Goal: Task Accomplishment & Management: Use online tool/utility

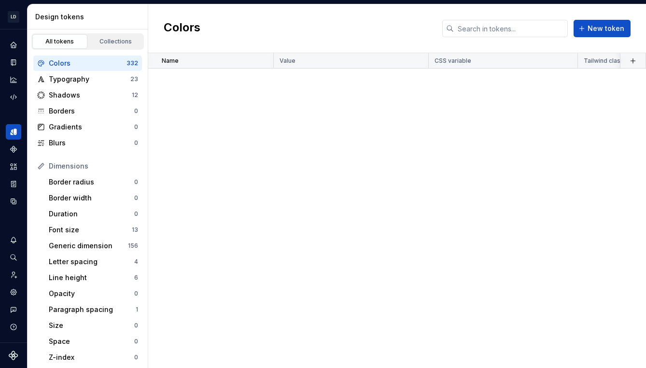
scroll to position [1860, 0]
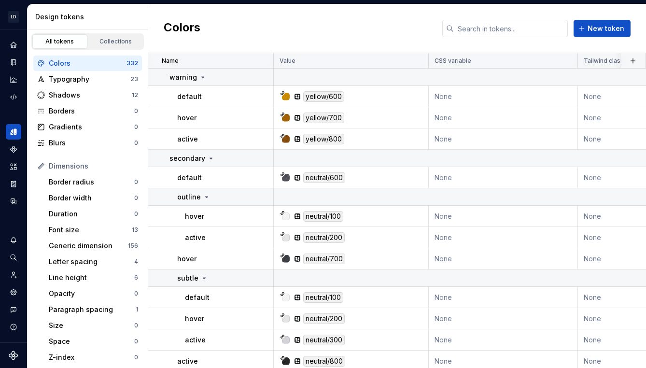
click at [274, 16] on div "Colors New token" at bounding box center [397, 28] width 498 height 49
click at [24, 30] on button "Expand sidebar" at bounding box center [21, 30] width 14 height 14
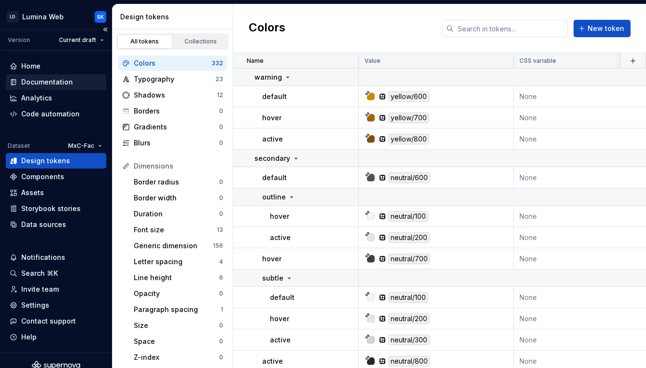
click at [72, 84] on div "Documentation" at bounding box center [56, 82] width 93 height 10
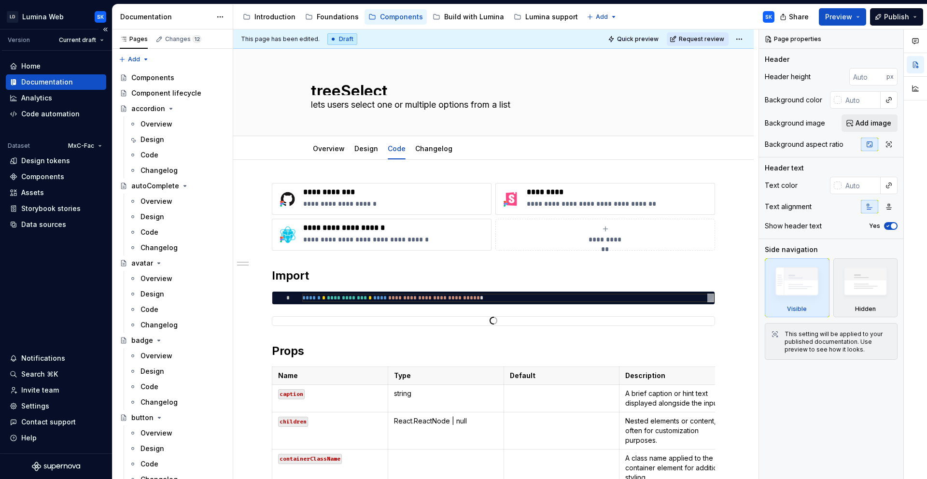
type textarea "*"
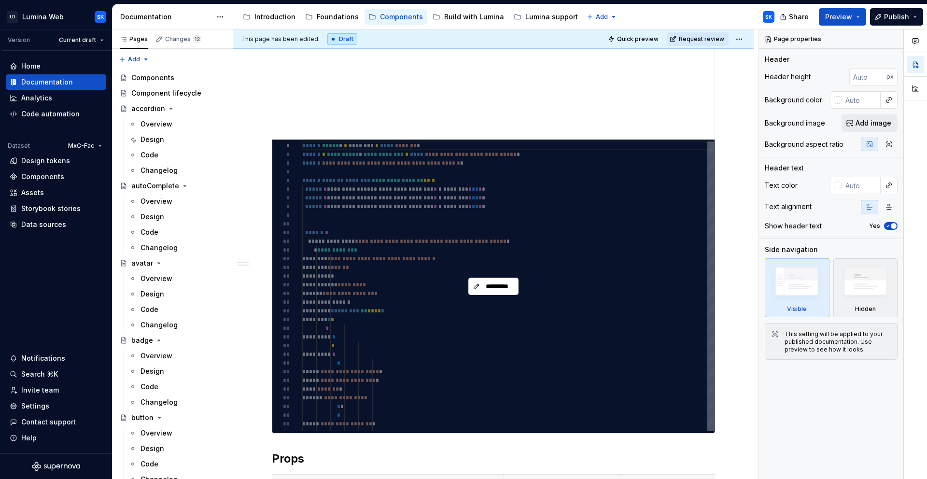
scroll to position [372, 0]
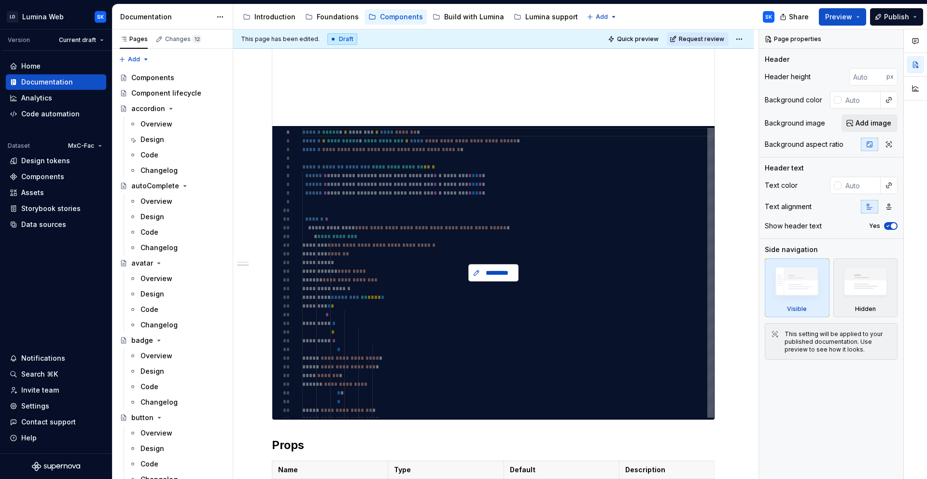
click at [511, 267] on button "*********" at bounding box center [493, 272] width 50 height 17
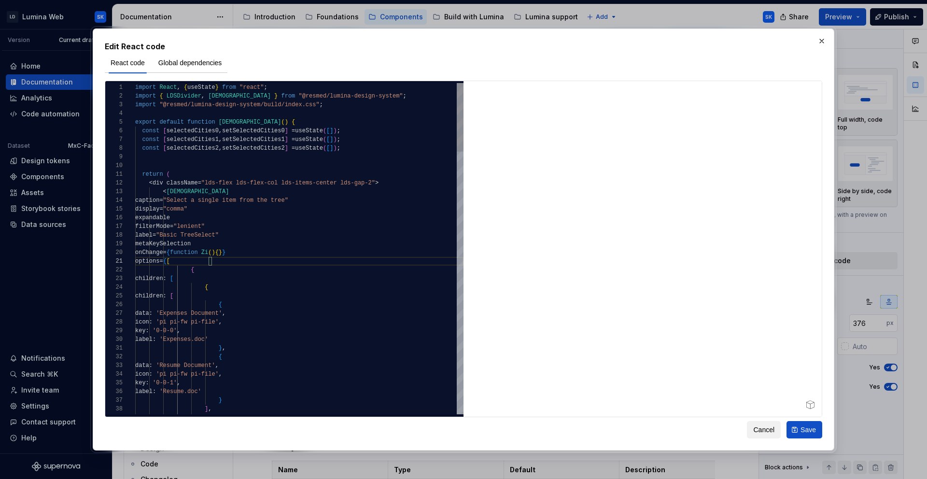
type textarea "**********"
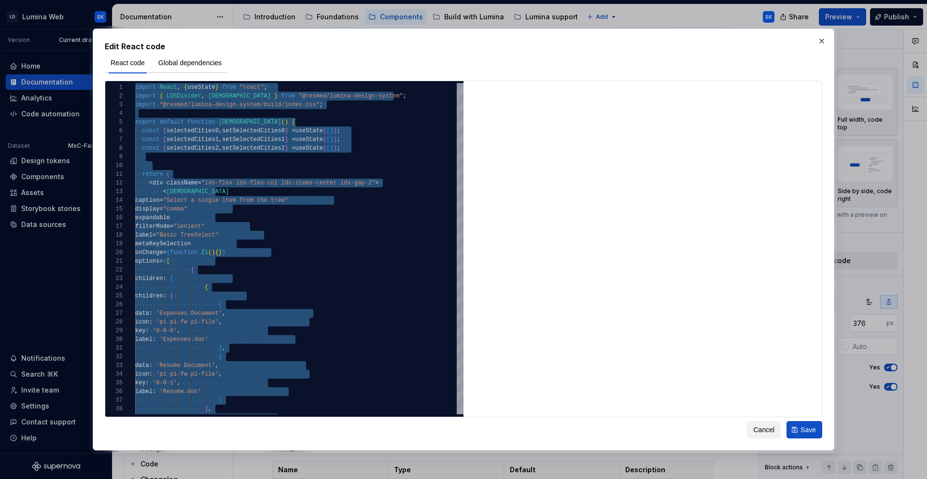
type textarea "*"
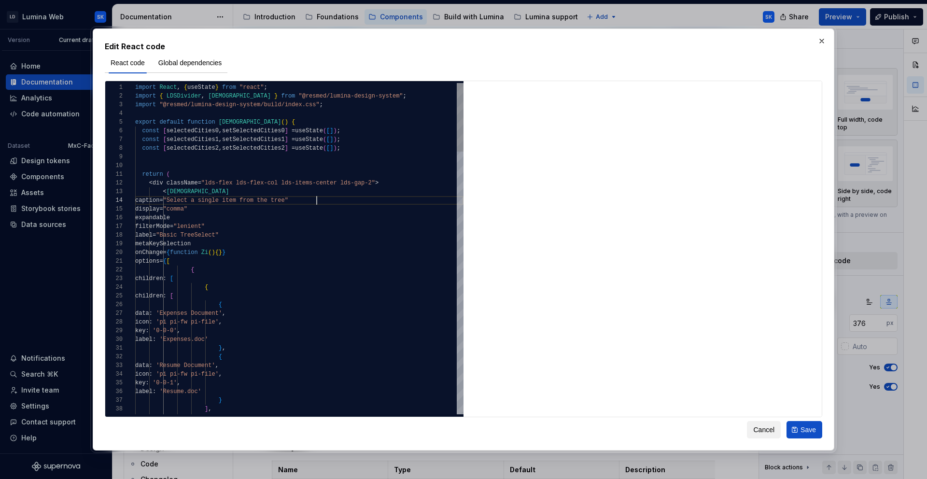
scroll to position [26, 182]
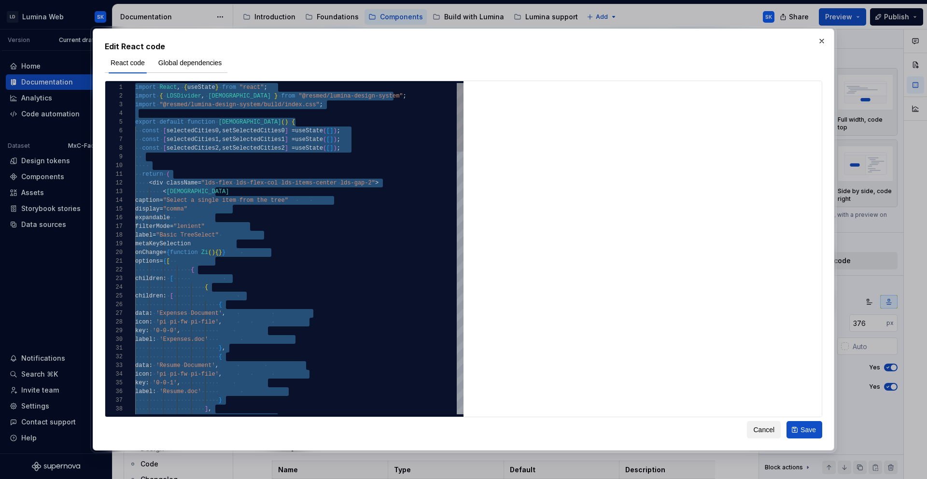
type textarea "** *"
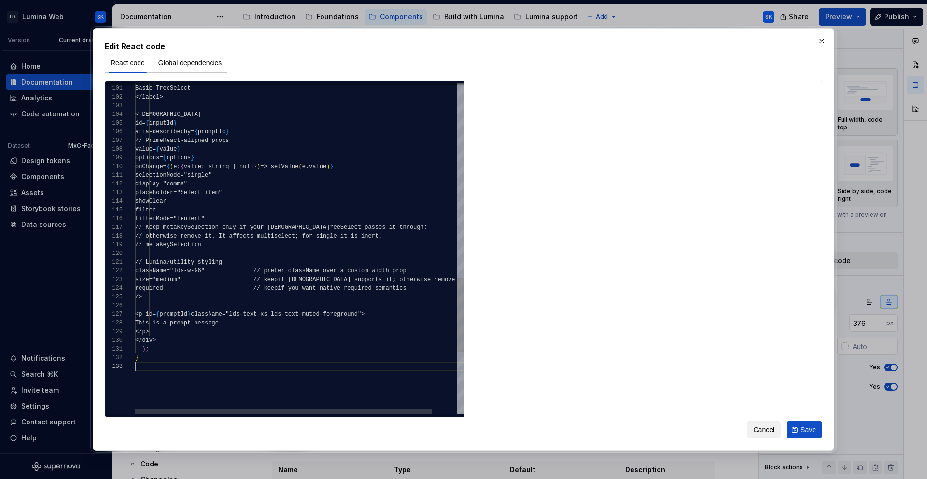
scroll to position [17, 0]
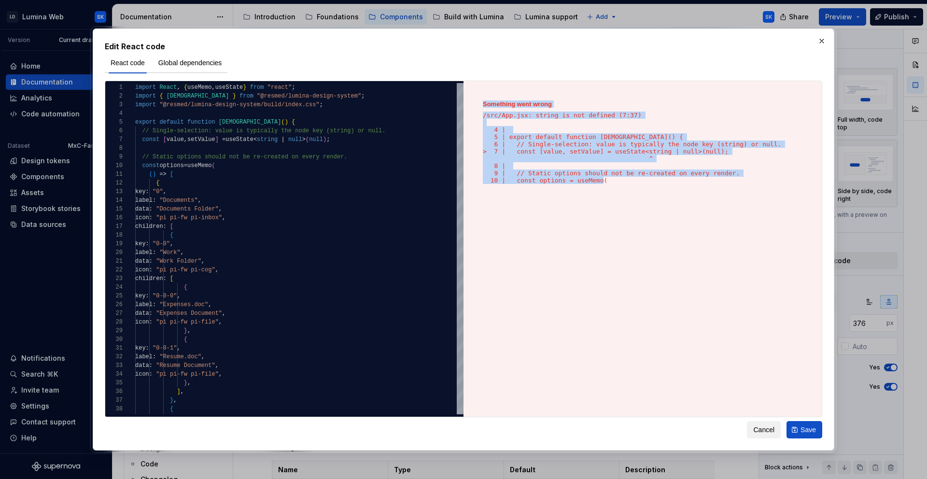
drag, startPoint x: 616, startPoint y: 183, endPoint x: 469, endPoint y: 99, distance: 169.5
click at [469, 99] on div "Something went wrong /src/App.jsx: string is not defined (7:37) 4 | 5 | export …" at bounding box center [642, 248] width 358 height 335
copy div "Something went wrong /src/App.jsx: string is not defined (7:37) 4 | 5 | export …"
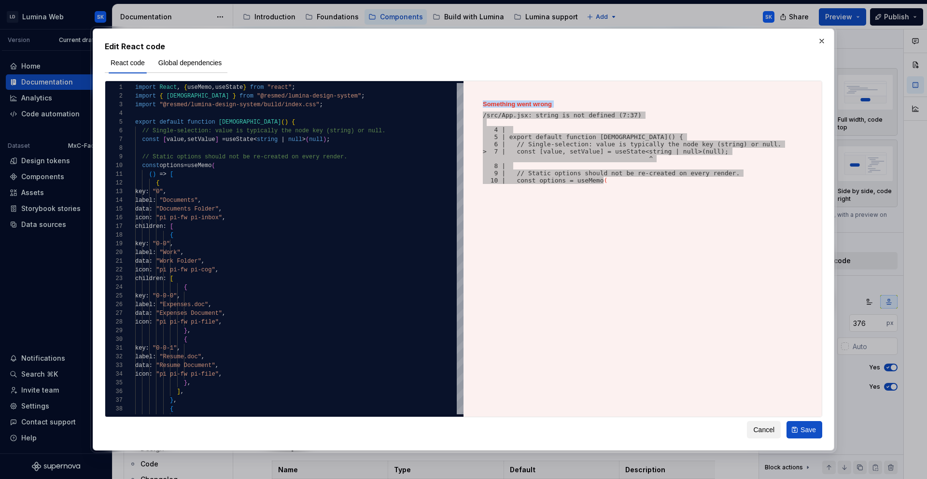
type textarea "*"
type textarea "**********"
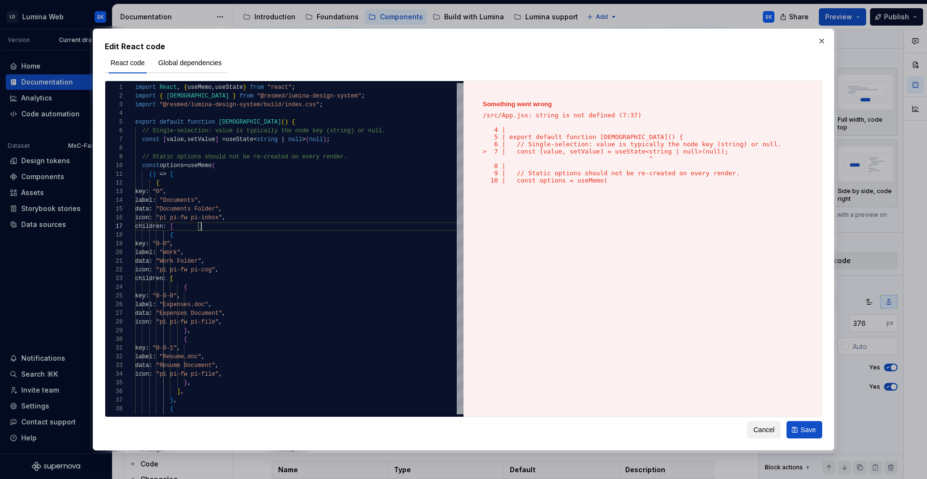
type textarea "*"
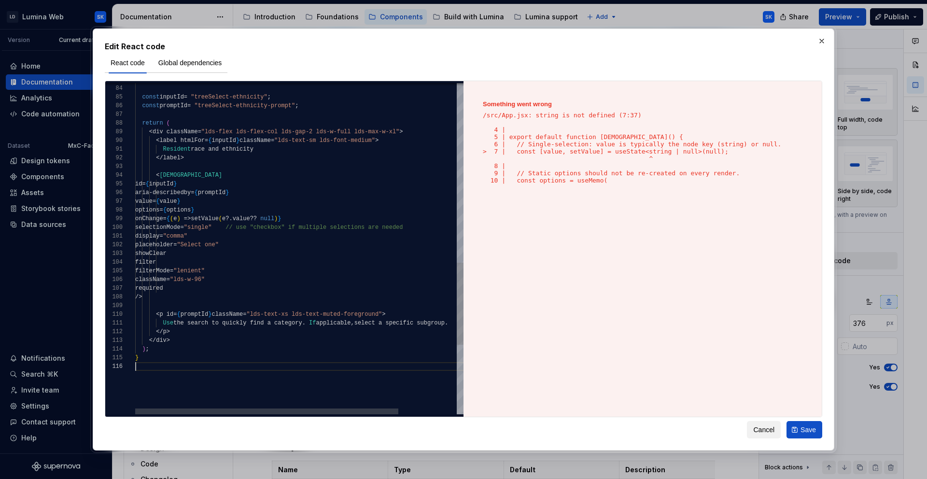
scroll to position [43, 0]
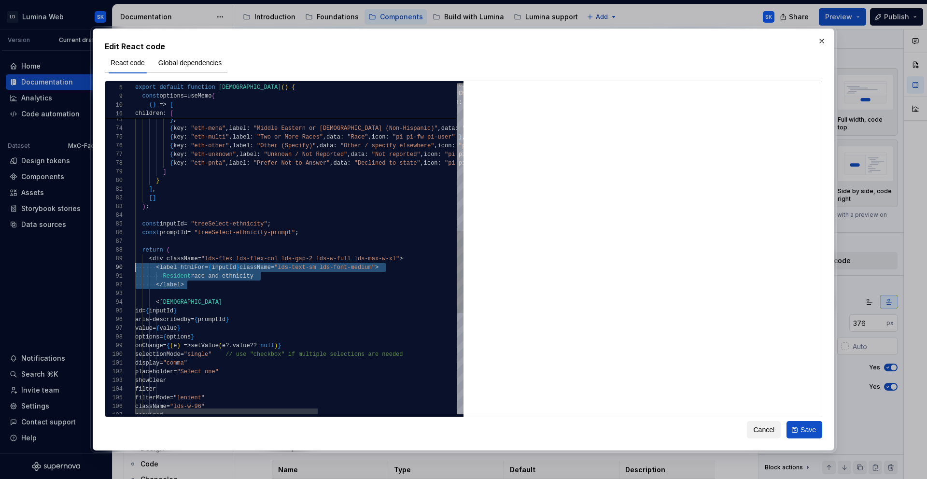
scroll to position [78, 0]
drag, startPoint x: 181, startPoint y: 292, endPoint x: 113, endPoint y: 269, distance: 71.1
click at [135, 269] on div "< [DEMOGRAPHIC_DATA] id = { inputId } aria - describedby = { promptId } value =…" at bounding box center [424, 155] width 578 height 1331
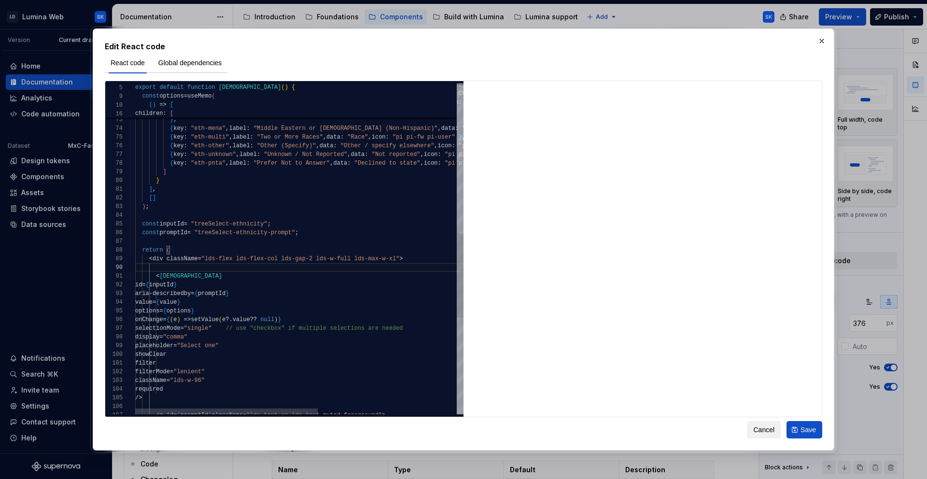
type textarea "**********"
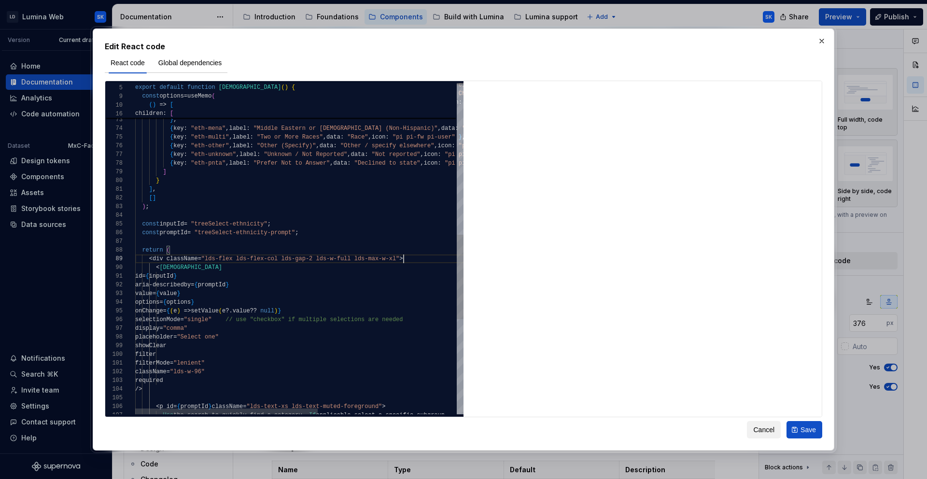
scroll to position [70, 268]
type textarea "*"
click at [266, 367] on div "< [DEMOGRAPHIC_DATA] id = { inputId } aria - describedby = { promptId } value =…" at bounding box center [424, 138] width 578 height 1296
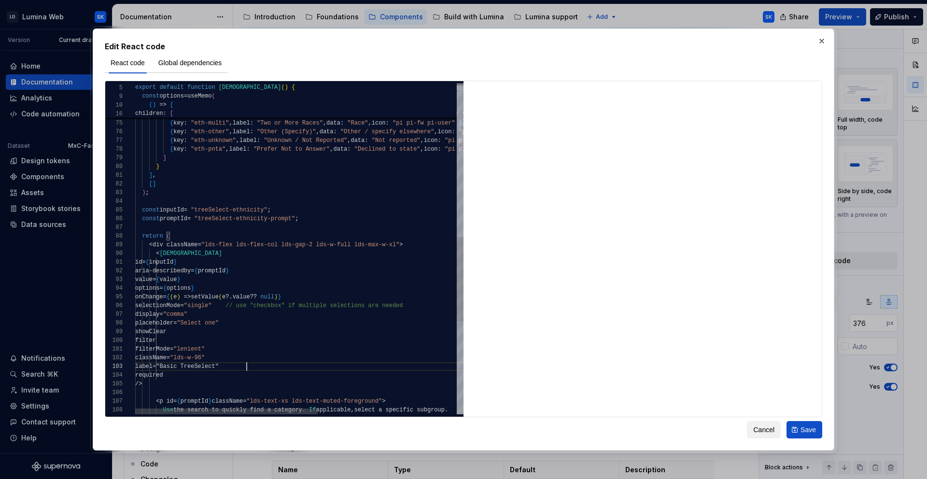
scroll to position [17, 112]
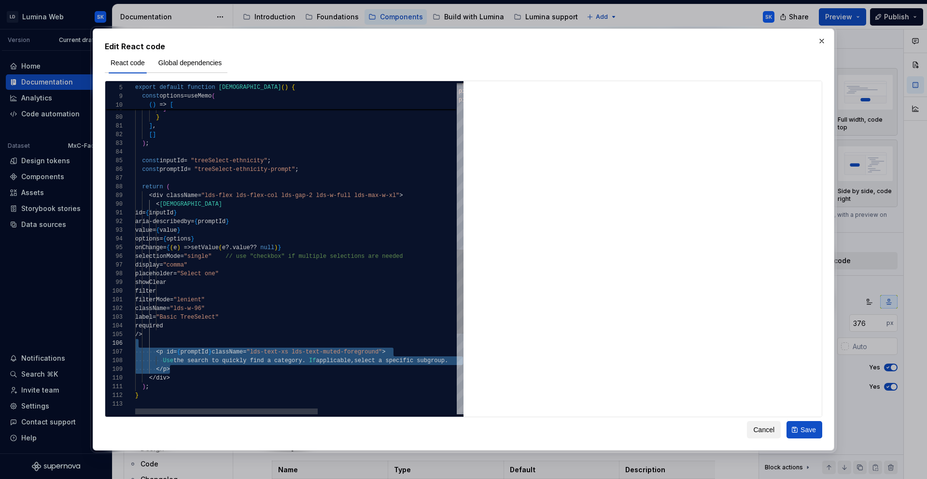
drag, startPoint x: 181, startPoint y: 369, endPoint x: 141, endPoint y: 342, distance: 47.7
click at [141, 342] on div "< [DEMOGRAPHIC_DATA] id = { inputId } aria - describedby = { promptId } value =…" at bounding box center [424, 78] width 578 height 1304
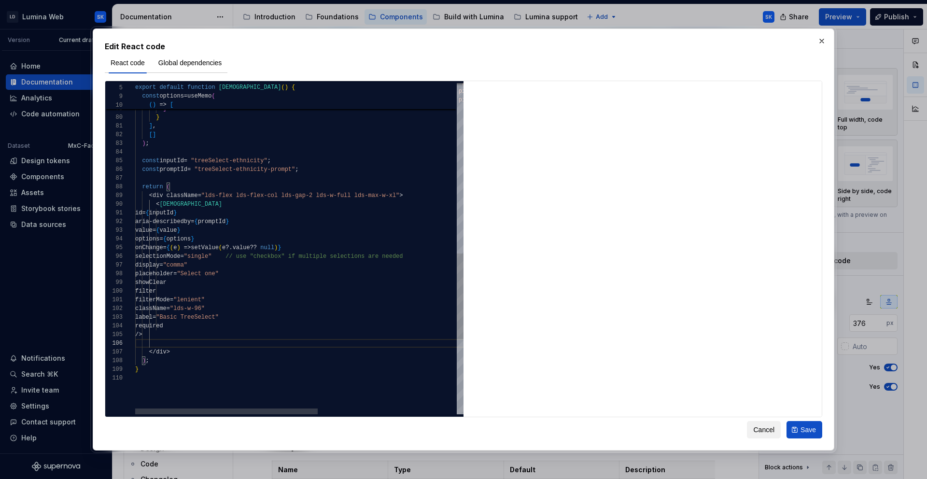
scroll to position [35, 28]
click at [258, 316] on div "< [DEMOGRAPHIC_DATA] id = { inputId } aria - describedby = { promptId } value =…" at bounding box center [424, 61] width 578 height 1270
drag, startPoint x: 224, startPoint y: 257, endPoint x: 299, endPoint y: 264, distance: 74.6
click at [224, 257] on div "< [DEMOGRAPHIC_DATA] id = { inputId } aria - describedby = { promptId } value =…" at bounding box center [424, 65] width 578 height 1278
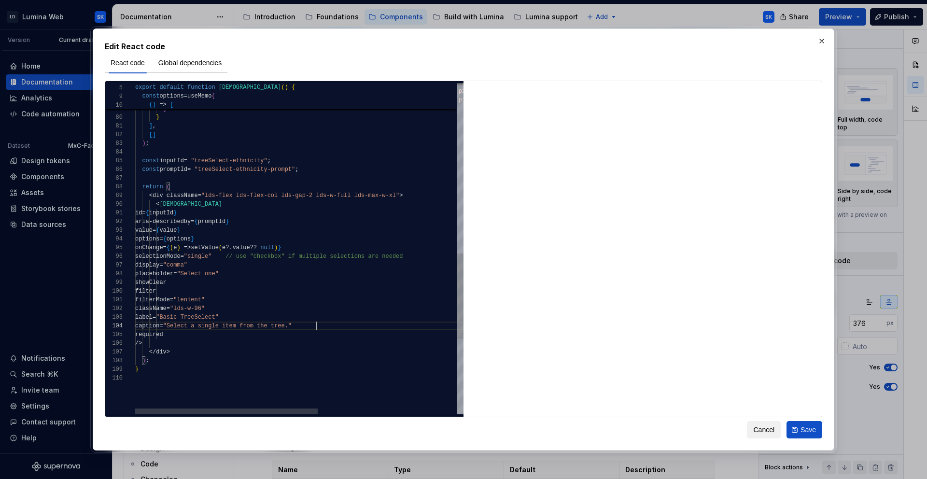
click at [224, 257] on div "< [DEMOGRAPHIC_DATA] id = { inputId } aria - describedby = { promptId } value =…" at bounding box center [424, 65] width 578 height 1278
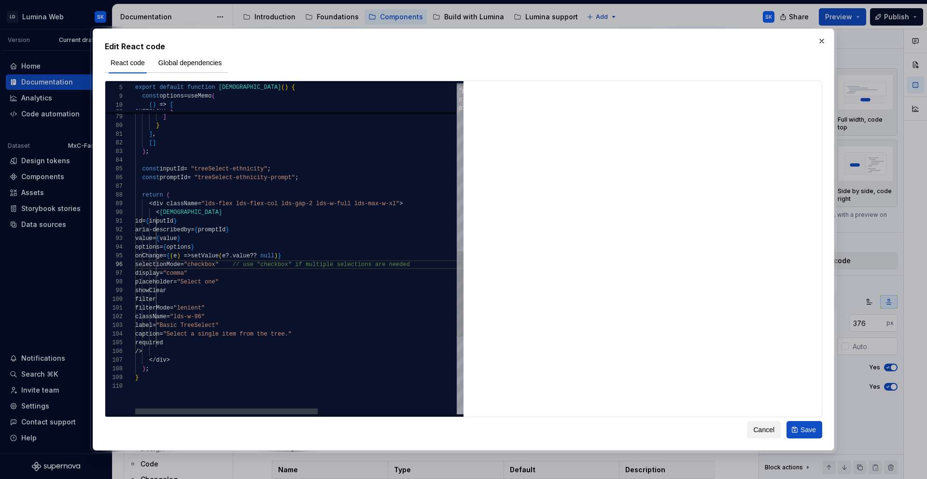
click at [237, 285] on div "< [DEMOGRAPHIC_DATA] id = { inputId } aria - describedby = { promptId } value =…" at bounding box center [424, 74] width 578 height 1278
click at [238, 281] on div "< [DEMOGRAPHIC_DATA] id = { inputId } aria - describedby = { promptId } value =…" at bounding box center [424, 74] width 578 height 1278
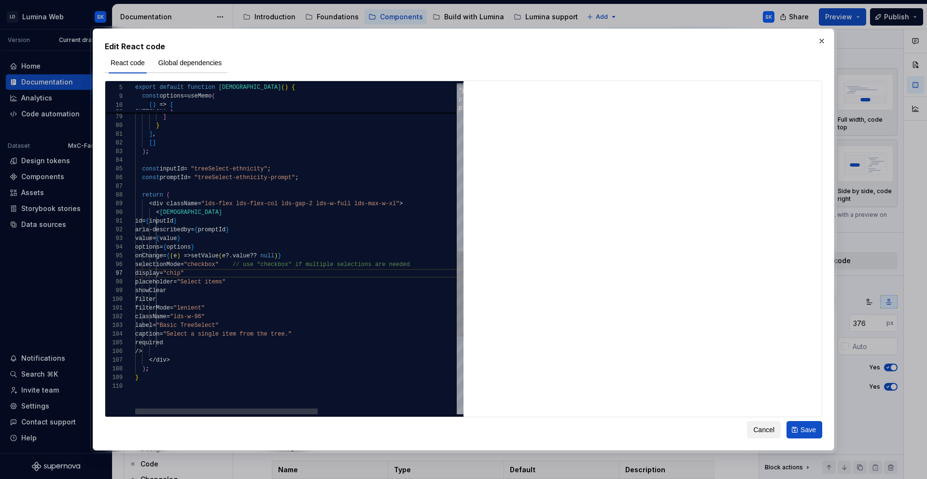
click at [227, 273] on div "< [DEMOGRAPHIC_DATA] id = { inputId } aria - describedby = { promptId } value =…" at bounding box center [424, 74] width 578 height 1278
click at [230, 266] on div "< [DEMOGRAPHIC_DATA] id = { inputId } aria - describedby = { promptId } value =…" at bounding box center [424, 74] width 578 height 1278
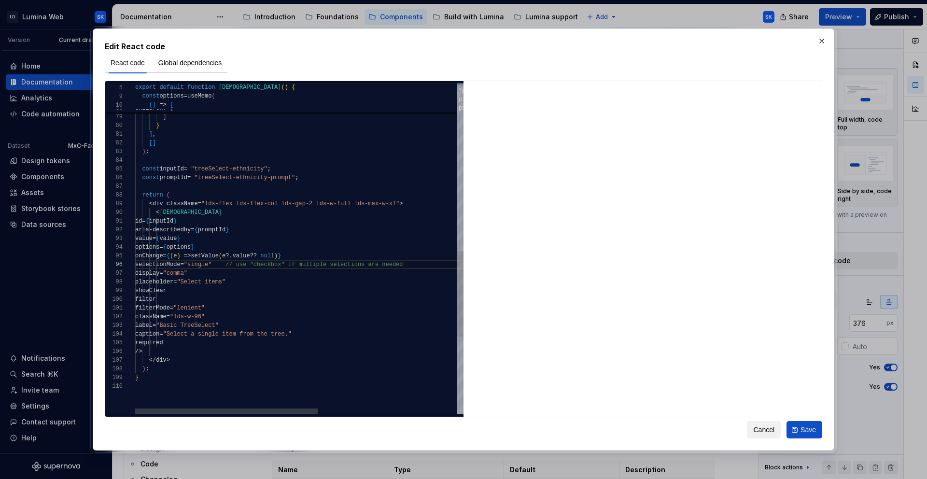
click at [226, 235] on div "< [DEMOGRAPHIC_DATA] id = { inputId } aria - describedby = { promptId } value =…" at bounding box center [424, 74] width 578 height 1278
click at [295, 224] on div "< [DEMOGRAPHIC_DATA] id = { inputId } aria - describedby = { promptId } value =…" at bounding box center [424, 74] width 578 height 1278
click at [281, 228] on div "< [DEMOGRAPHIC_DATA] id = { inputId } aria - describedby = { promptId } value =…" at bounding box center [424, 74] width 578 height 1278
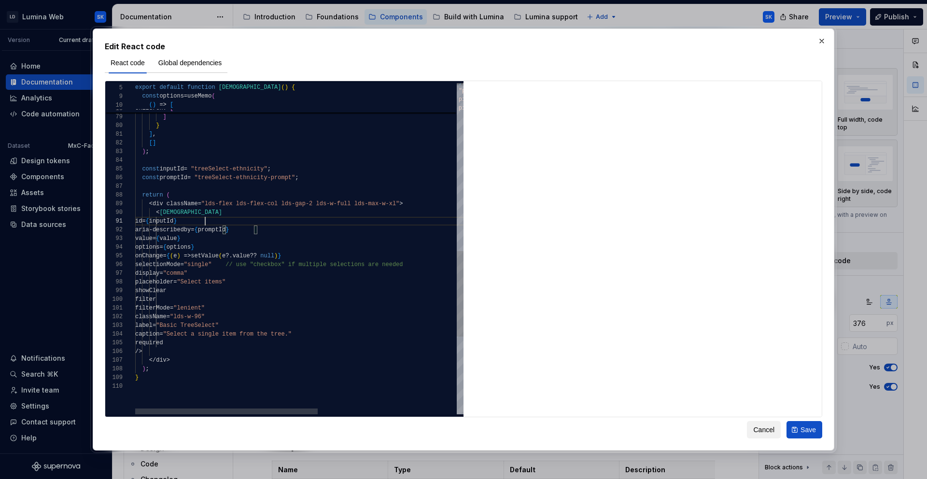
click at [225, 221] on div "< [DEMOGRAPHIC_DATA] id = { inputId } aria - describedby = { promptId } value =…" at bounding box center [424, 74] width 578 height 1278
click at [265, 309] on div "< [DEMOGRAPHIC_DATA] id = { inputId } aria - describedby = { promptId } value =…" at bounding box center [424, 74] width 578 height 1278
click at [237, 338] on div "< [DEMOGRAPHIC_DATA] id = { inputId } aria - describedby = { promptId } value =…" at bounding box center [424, 74] width 578 height 1278
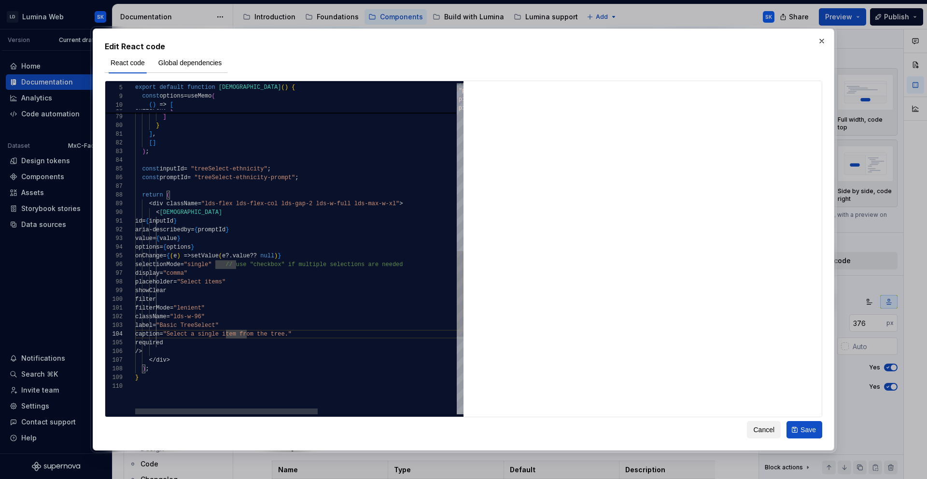
click at [224, 342] on div "< [DEMOGRAPHIC_DATA] id = { inputId } aria - describedby = { promptId } value =…" at bounding box center [424, 74] width 578 height 1278
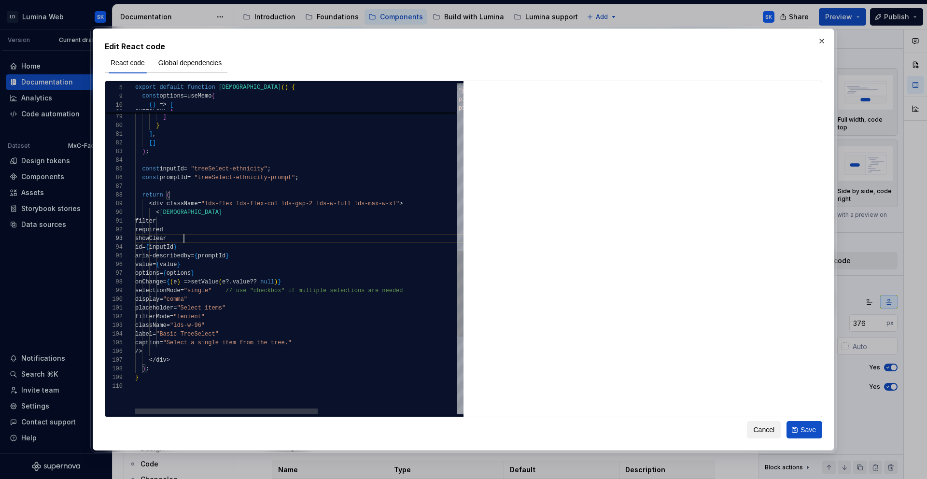
scroll to position [17, 49]
click at [357, 349] on div "< [DEMOGRAPHIC_DATA] filter < div className = "lds-flex lds-flex-col lds-gap-2 …" at bounding box center [424, 74] width 578 height 1278
click at [336, 343] on div "< [DEMOGRAPHIC_DATA] filter < div className = "lds-flex lds-flex-col lds-gap-2 …" at bounding box center [424, 74] width 578 height 1278
click at [294, 337] on div "< [DEMOGRAPHIC_DATA] filter < div className = "lds-flex lds-flex-col lds-gap-2 …" at bounding box center [424, 74] width 578 height 1278
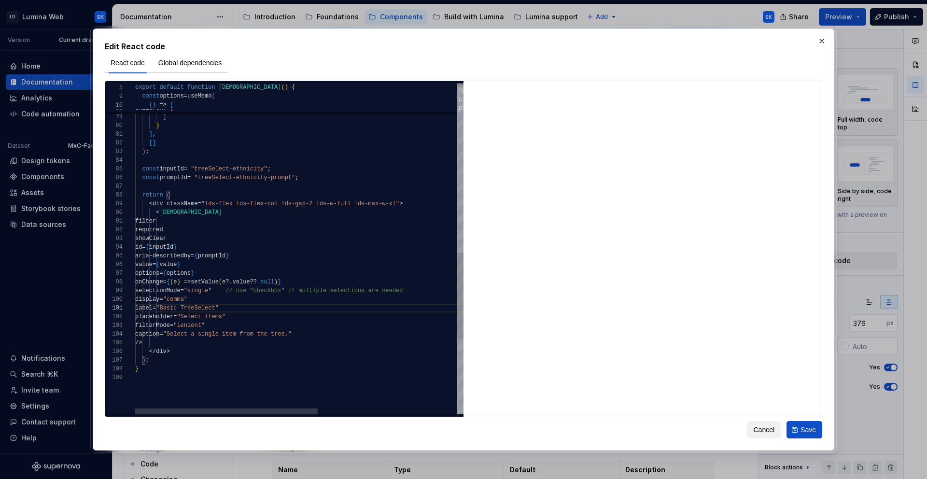
scroll to position [78, 80]
type textarea "**********"
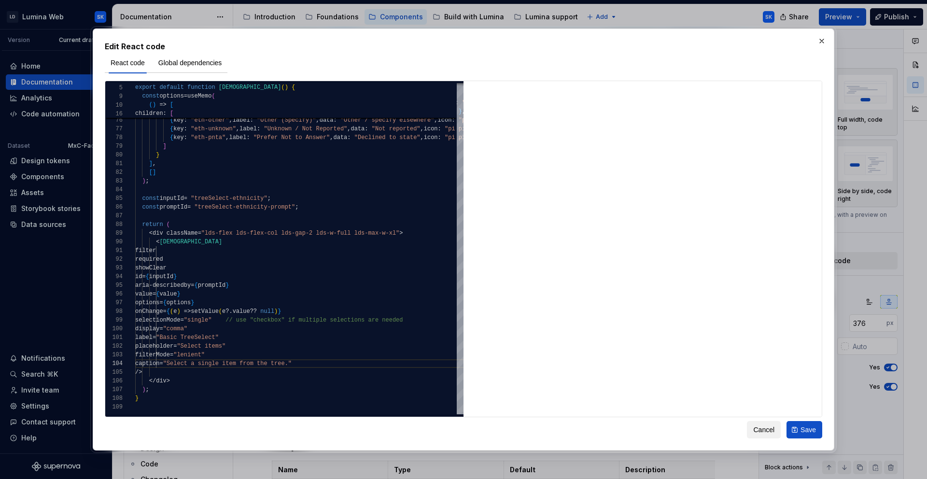
type textarea "*"
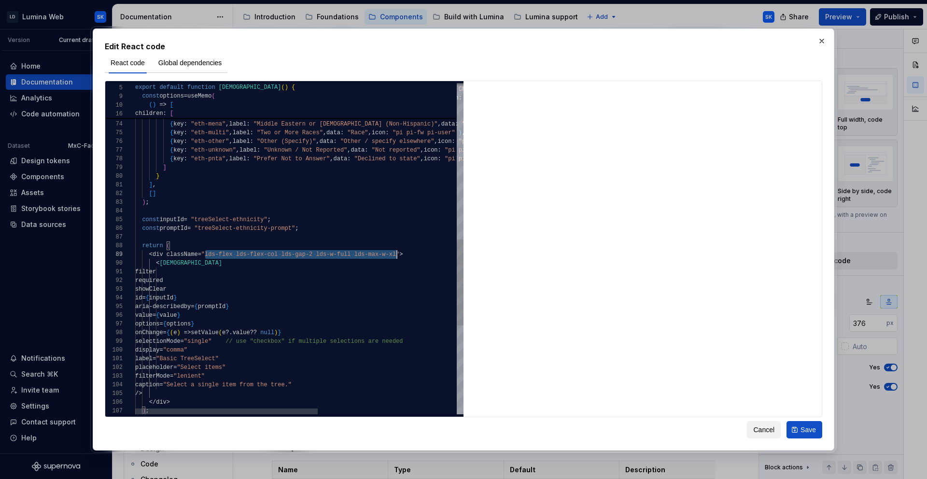
click at [396, 253] on div "< [DEMOGRAPHIC_DATA] filter < div className = "lds-flex lds-flex-col lds-gap-2 …" at bounding box center [424, 120] width 578 height 1270
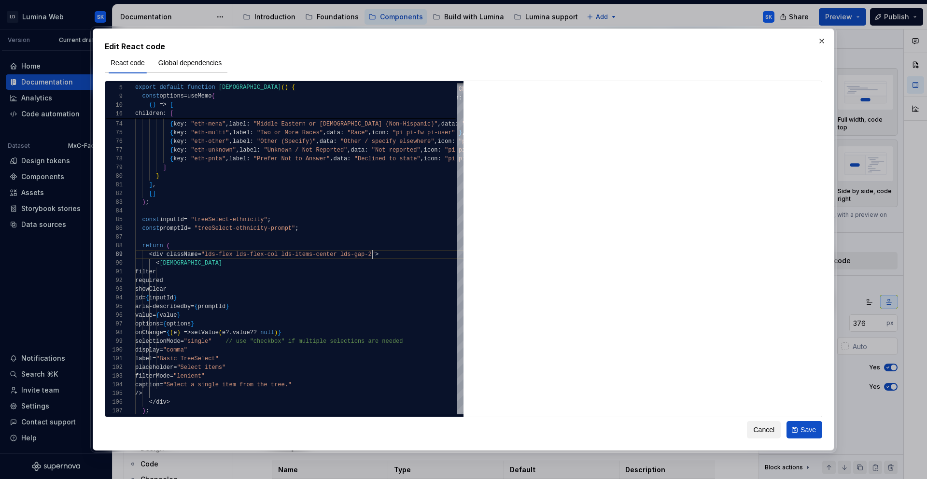
scroll to position [70, 237]
click at [377, 268] on div "< LDSTreeSelect filter < div className = "lds-flex lds-flex-col lds-items-cente…" at bounding box center [424, 120] width 578 height 1270
click at [383, 265] on div "< LDSTreeSelect filter < div className = "lds-flex lds-flex-col lds-items-cente…" at bounding box center [424, 120] width 578 height 1270
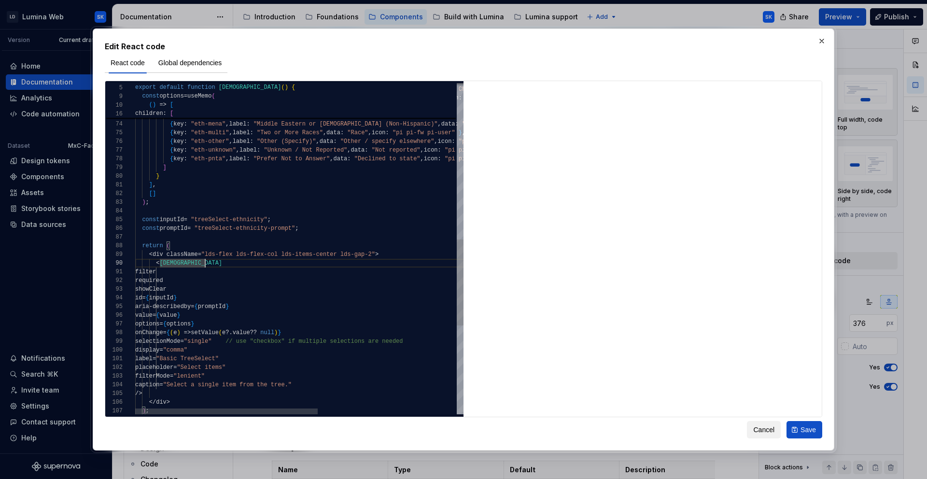
drag, startPoint x: 187, startPoint y: 387, endPoint x: 173, endPoint y: 390, distance: 14.3
click at [187, 367] on div "< LDSTreeSelect filter < div className = "lds-flex lds-flex-col lds-items-cente…" at bounding box center [424, 120] width 578 height 1270
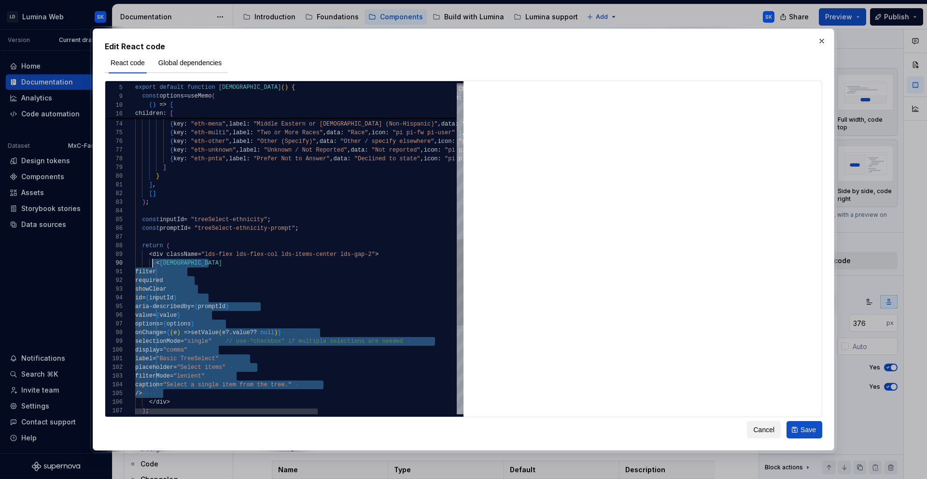
scroll to position [78, 21]
drag, startPoint x: 170, startPoint y: 393, endPoint x: 156, endPoint y: 266, distance: 128.3
click at [156, 266] on div "< LDSTreeSelect filter < div className = "lds-flex lds-flex-col lds-items-cente…" at bounding box center [424, 120] width 578 height 1270
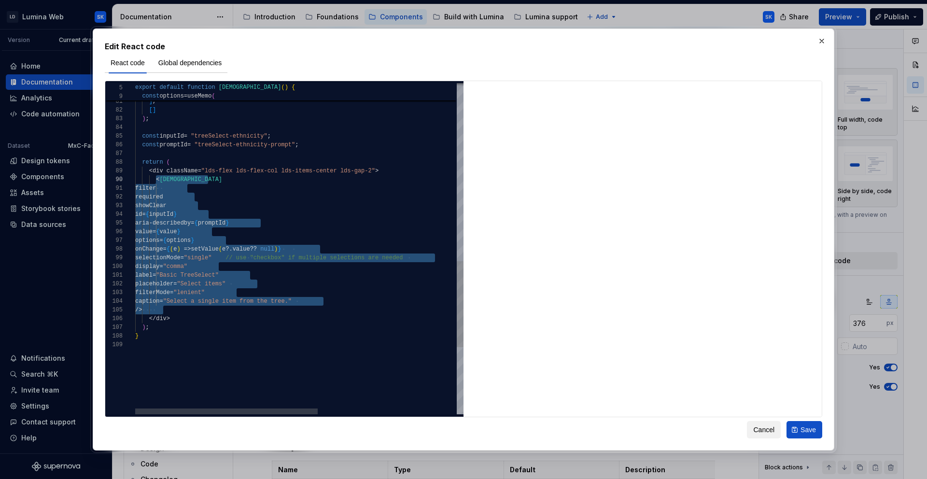
click at [169, 308] on div "< [DEMOGRAPHIC_DATA] filter < div className = "lds-flex lds-flex-col lds-items-…" at bounding box center [424, 37] width 578 height 1270
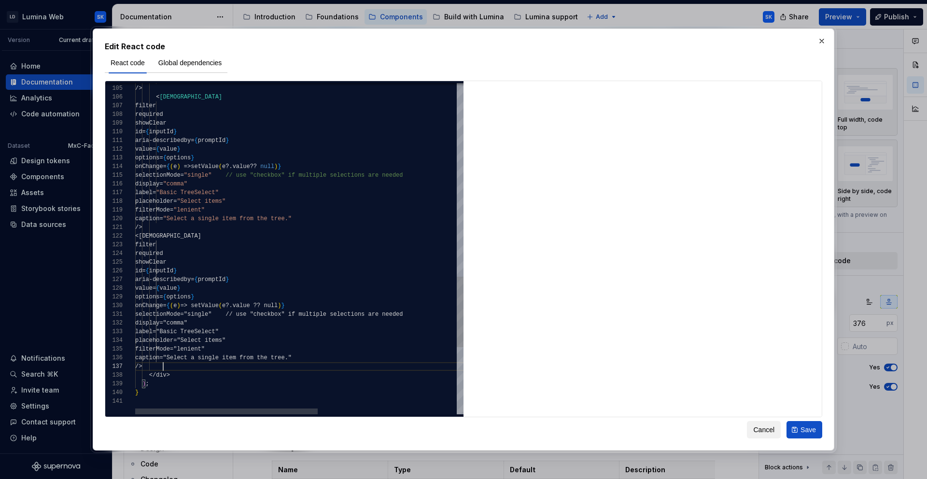
scroll to position [52, 28]
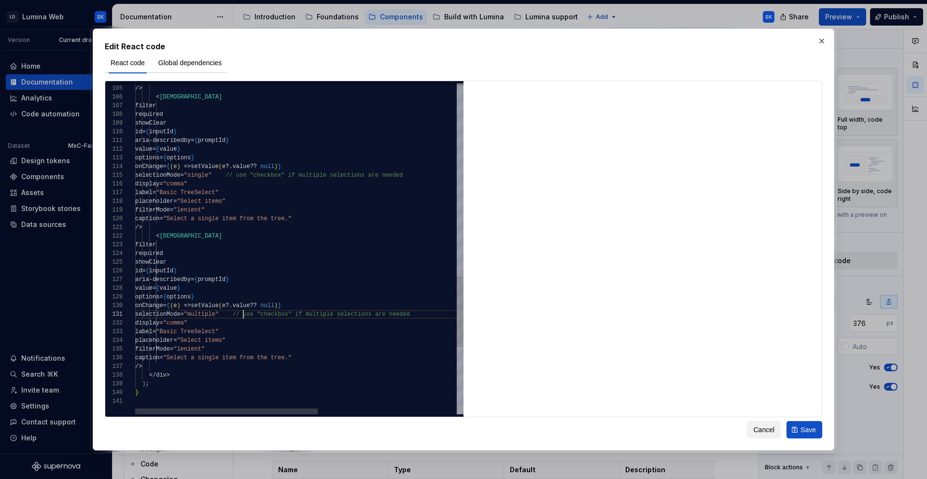
scroll to position [0, 108]
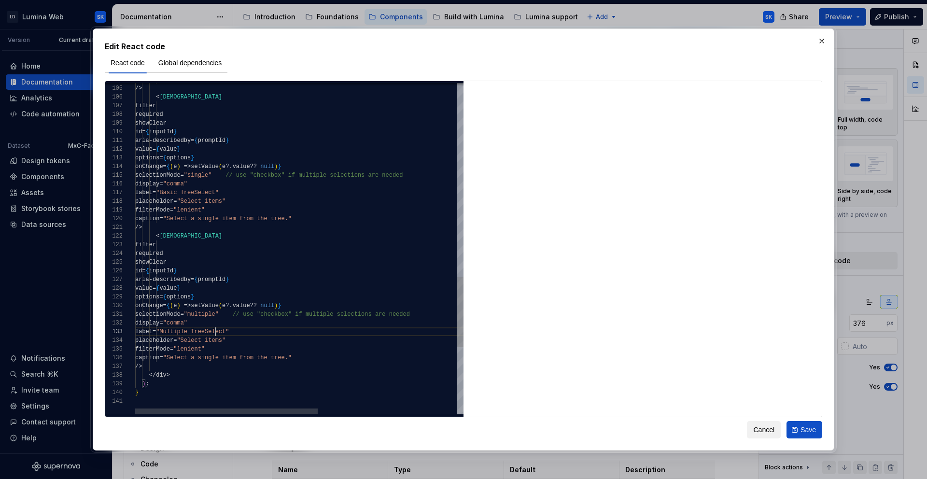
scroll to position [17, 70]
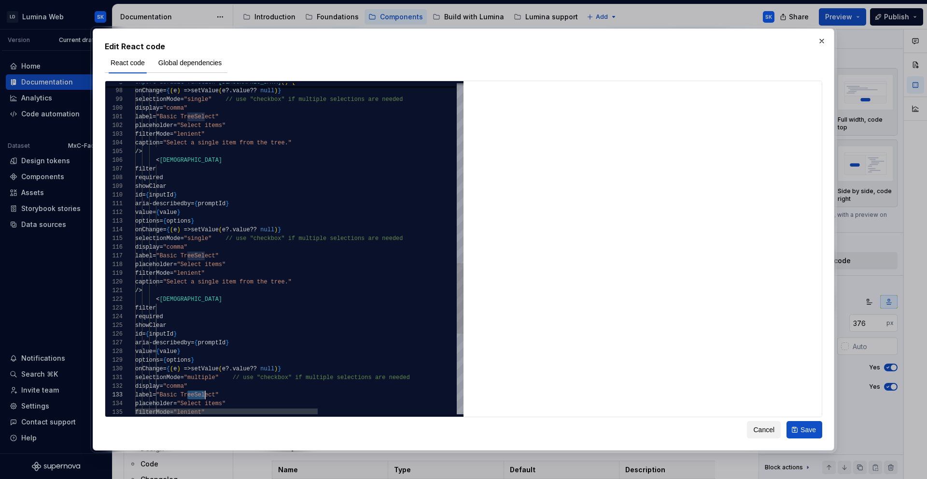
click at [222, 239] on div "/> caption = "Select a single item from the tree." < LDSTreeSelect filter requi…" at bounding box center [424, 17] width 578 height 1548
click at [227, 238] on div "/> caption = "Select a single item from the tree." < LDSTreeSelect filter requi…" at bounding box center [424, 17] width 578 height 1548
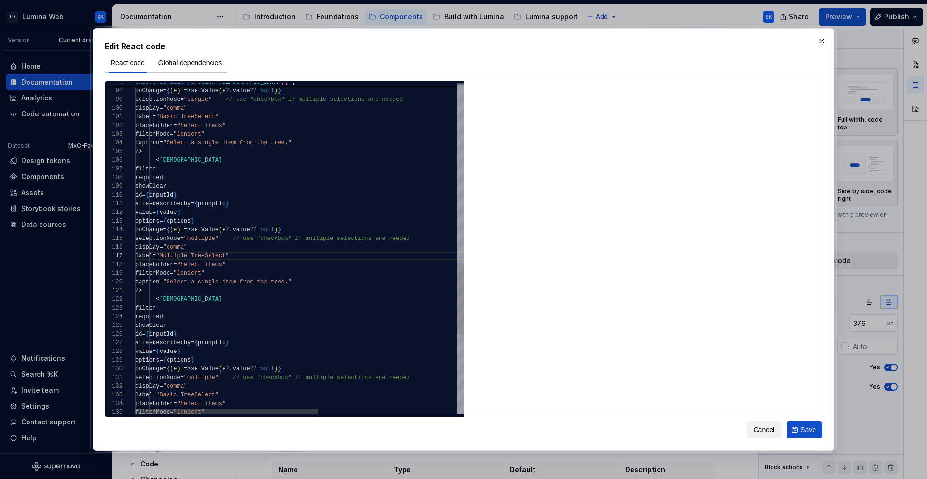
click at [291, 264] on div "/> caption = "Select a single item from the tree." < LDSTreeSelect filter requi…" at bounding box center [424, 17] width 578 height 1548
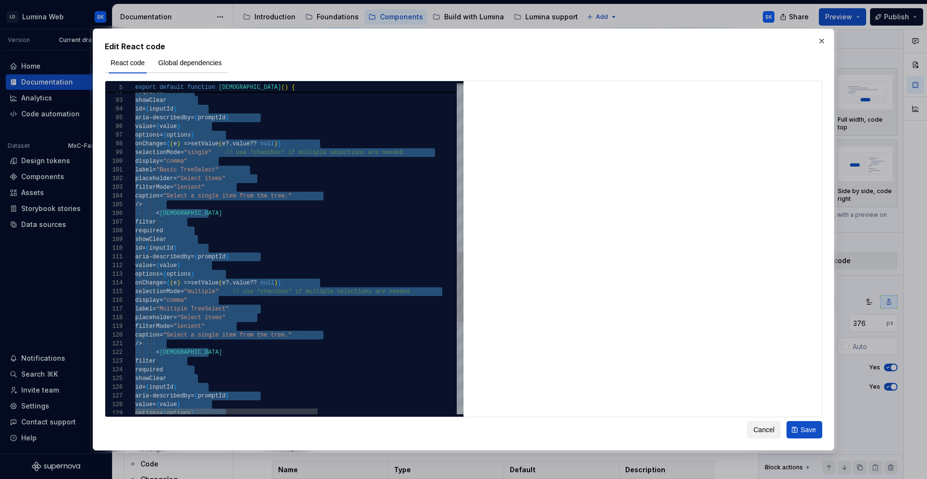
click at [272, 367] on div "label = "Multiple TreeSelect" placeholder = "Select items" filterMode = "lenien…" at bounding box center [424, 71] width 578 height 1548
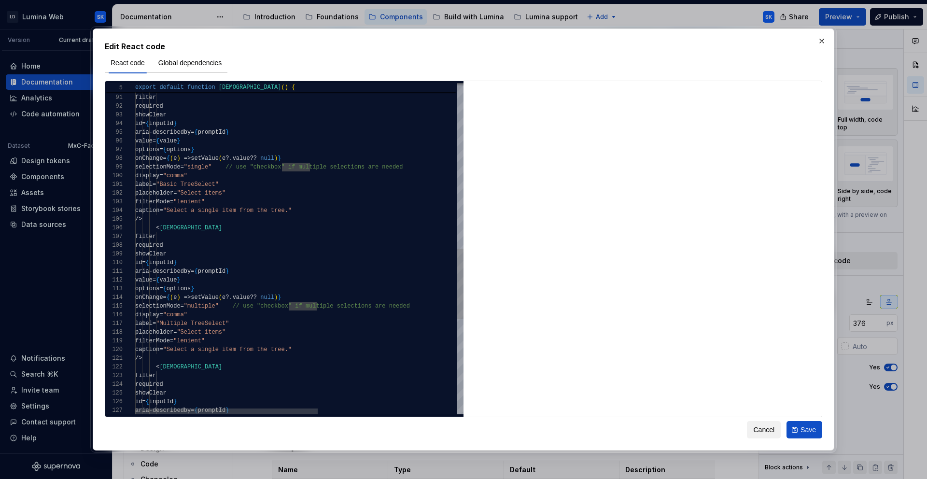
click at [238, 317] on div "label = "Multiple TreeSelect" placeholder = "Select items" filterMode = "lenien…" at bounding box center [424, 85] width 578 height 1548
click at [276, 320] on div "label = "Multiple TreeSelect" placeholder = "Select items" filterMode = "lenien…" at bounding box center [424, 85] width 578 height 1548
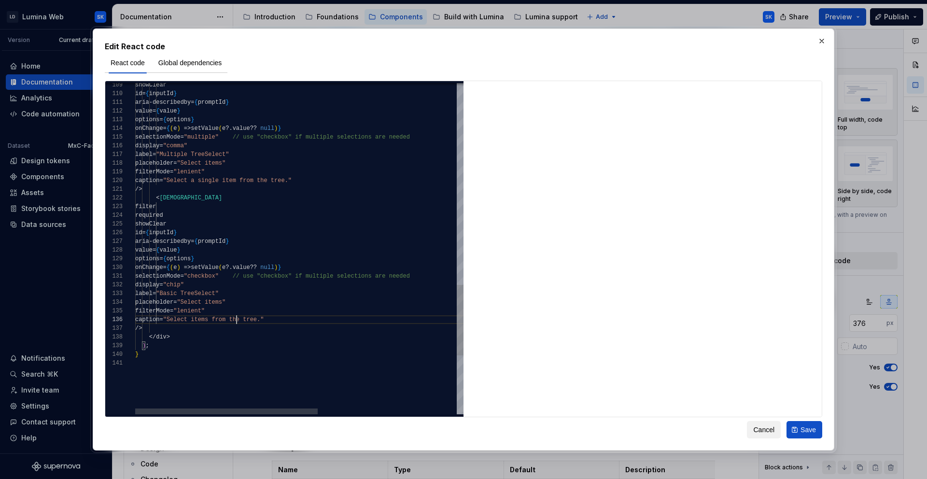
scroll to position [43, 101]
drag, startPoint x: 220, startPoint y: 181, endPoint x: 251, endPoint y: 180, distance: 30.9
drag, startPoint x: 196, startPoint y: 319, endPoint x: 292, endPoint y: 319, distance: 96.6
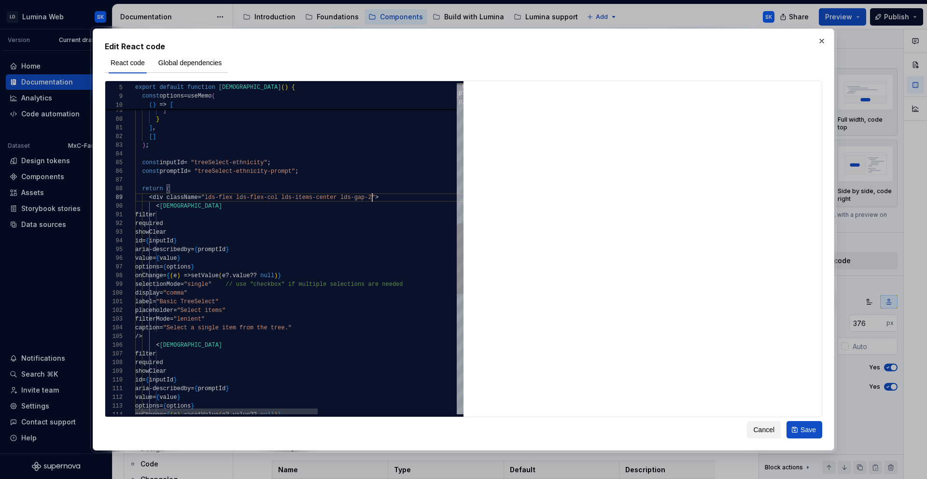
scroll to position [70, 234]
click at [370, 197] on div "showClear id = { inputId } aria - describedby = { promptId } value = { value } …" at bounding box center [424, 202] width 578 height 1548
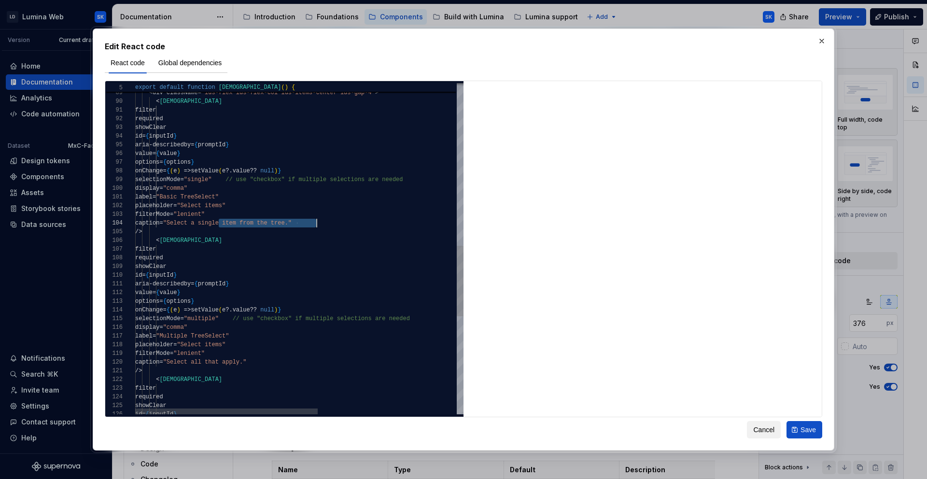
scroll to position [26, 182]
drag, startPoint x: 219, startPoint y: 222, endPoint x: 353, endPoint y: 237, distance: 134.6
click at [315, 222] on div "showClear id = { inputId } aria - describedby = { promptId } value = { value } …" at bounding box center [424, 98] width 578 height 1548
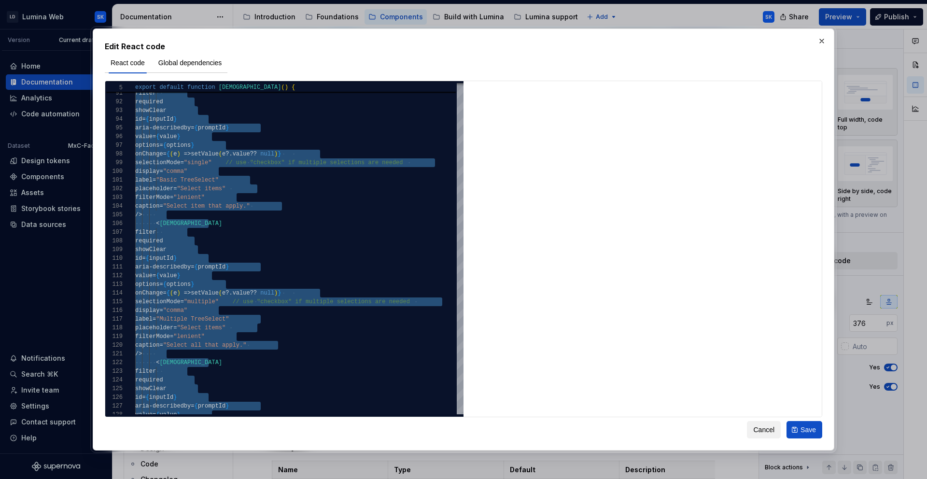
type textarea "**********"
type textarea "*"
click at [275, 182] on div "selectionMode = "single" // use "checkbox" if multiple selections are neede d d…" at bounding box center [424, 81] width 578 height 1548
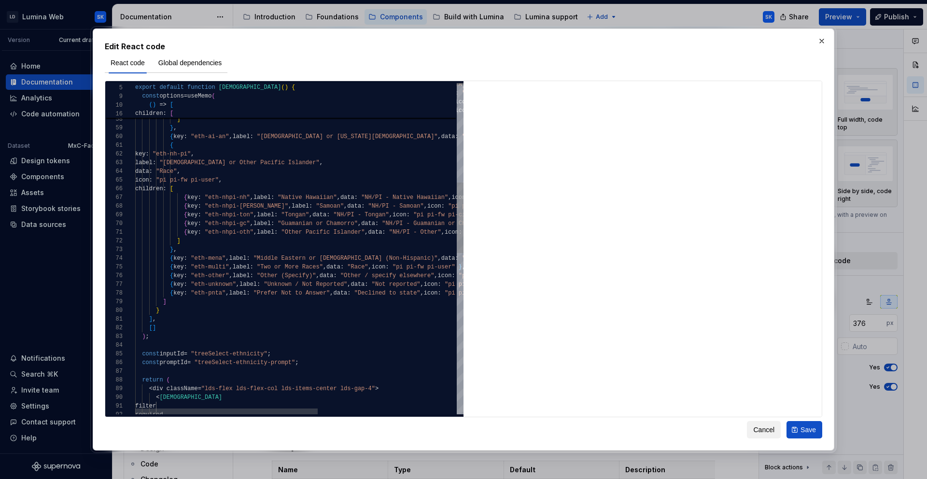
scroll to position [0, 112]
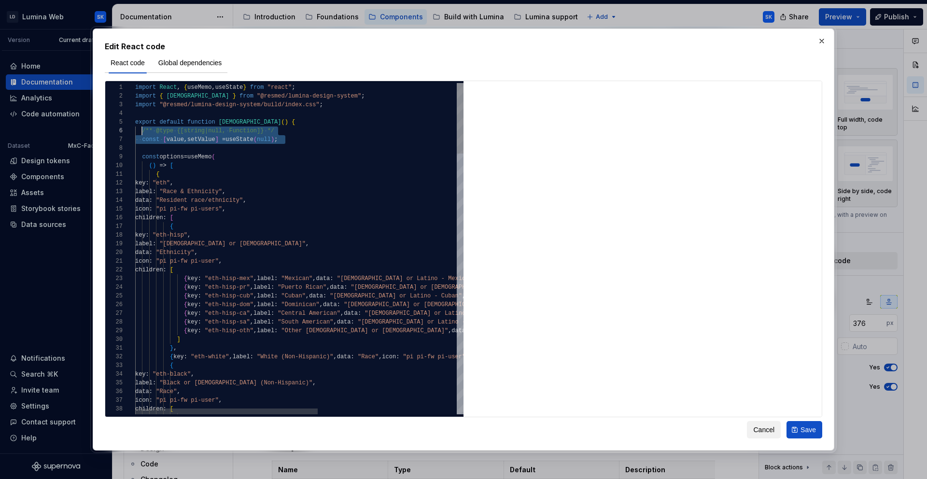
drag, startPoint x: 288, startPoint y: 141, endPoint x: 143, endPoint y: 132, distance: 145.1
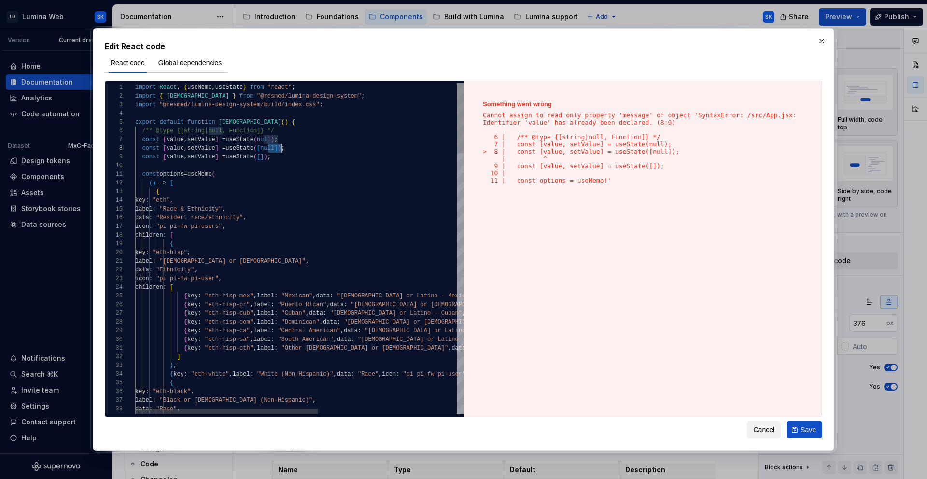
scroll to position [61, 133]
type textarea "**********"
type textarea "*"
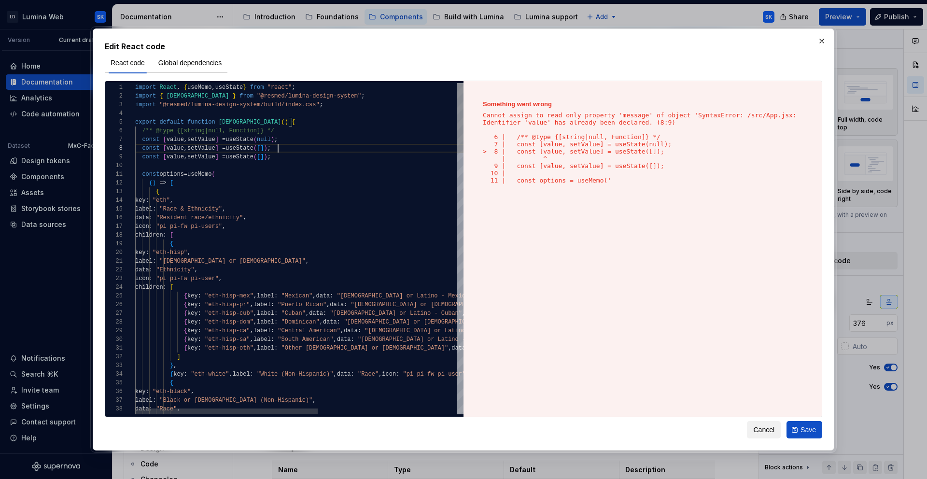
type textarea "**********"
type textarea "*"
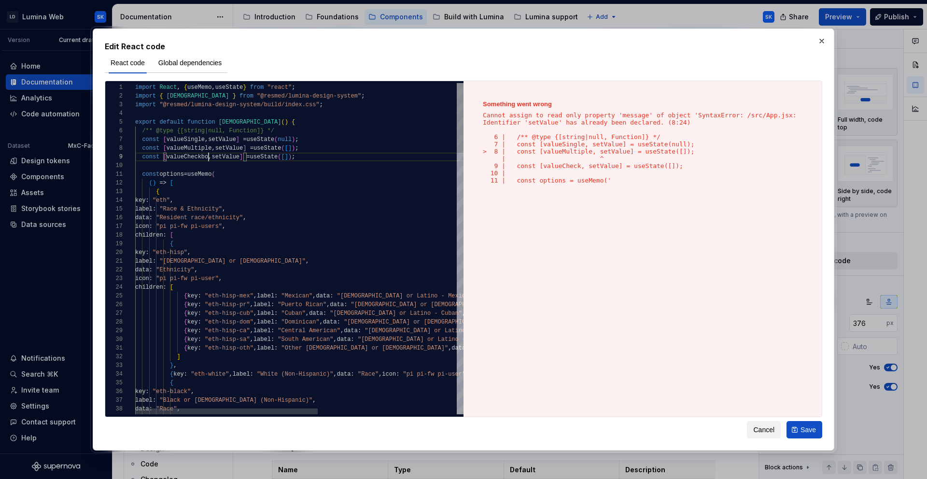
scroll to position [70, 77]
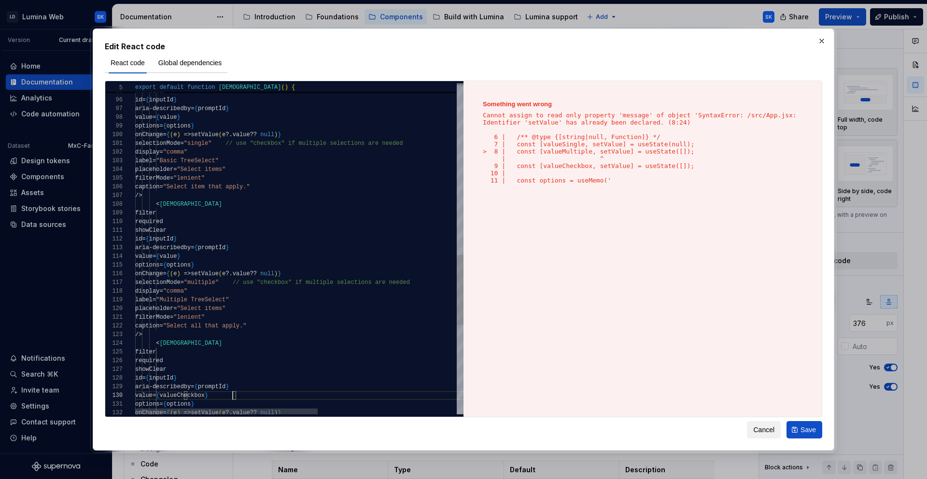
click at [205, 258] on div "< [DEMOGRAPHIC_DATA] filter required showClear id = { inputId } aria - describe…" at bounding box center [424, 52] width 578 height 1565
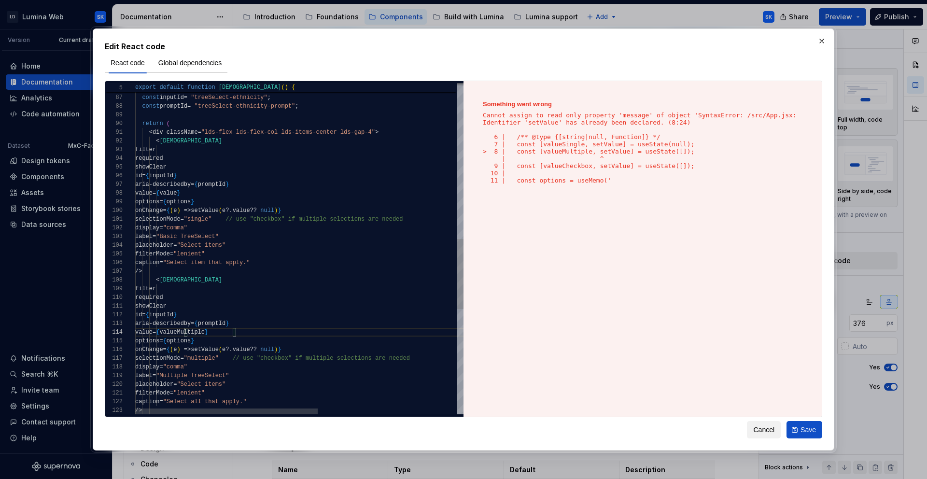
drag, startPoint x: 204, startPoint y: 193, endPoint x: 342, endPoint y: 204, distance: 138.5
click at [204, 193] on div "/> placeholder = "Select items" filterMode = "lenient" caption = "Select all th…" at bounding box center [424, 128] width 578 height 1565
click at [350, 293] on div "/> placeholder = "Select items" filterMode = "lenient" caption = "Select all th…" at bounding box center [424, 128] width 578 height 1565
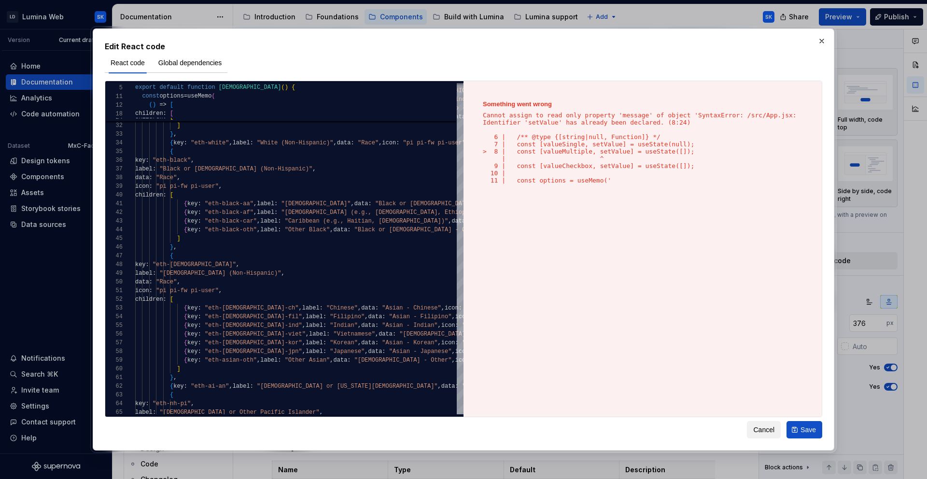
type textarea "**********"
type textarea "*"
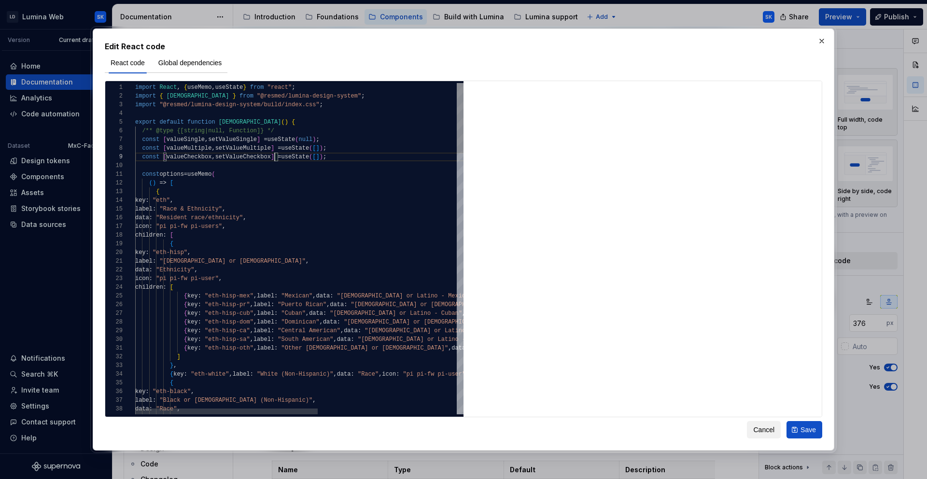
scroll to position [70, 140]
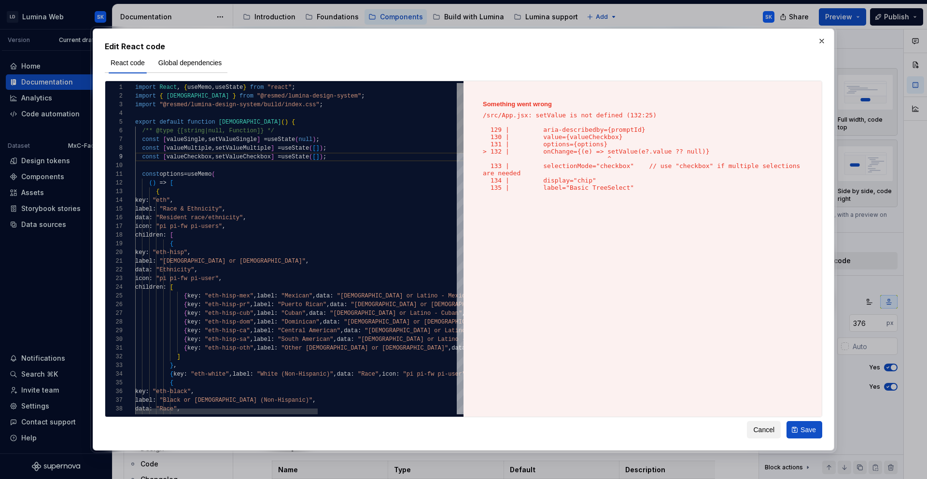
type textarea "**********"
click at [645, 367] on button "Save" at bounding box center [804, 429] width 36 height 17
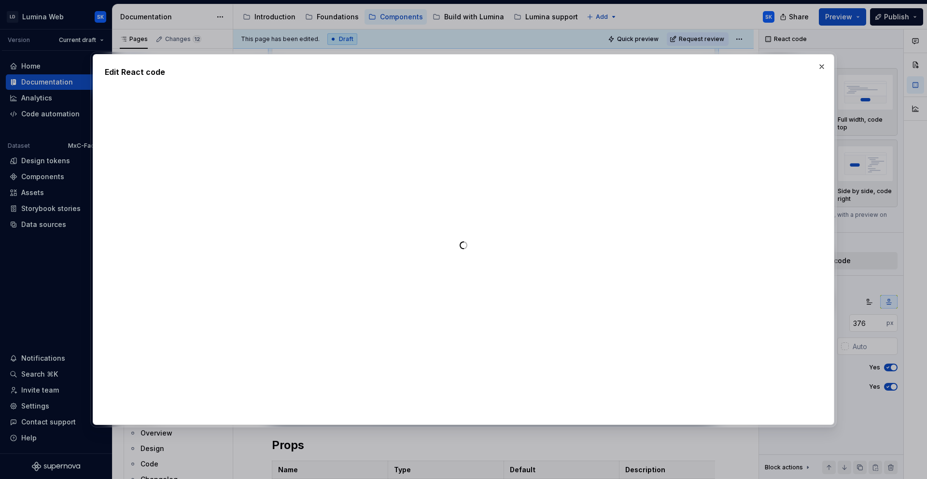
type textarea "*"
type textarea "**********"
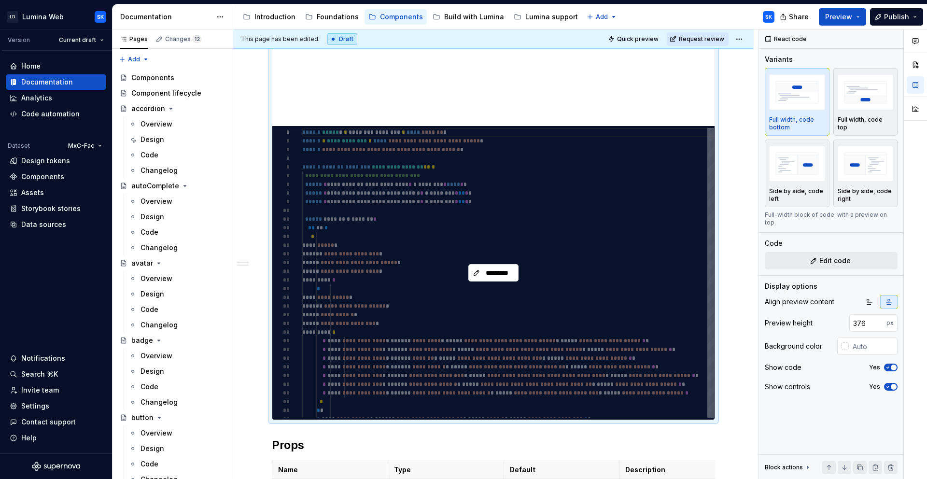
type textarea "*"
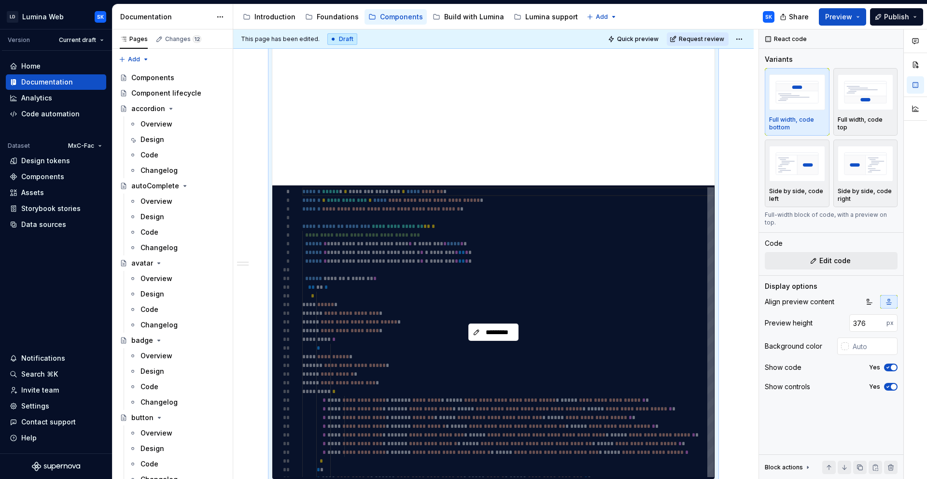
scroll to position [87, 0]
click at [502, 334] on span "*********" at bounding box center [497, 332] width 30 height 10
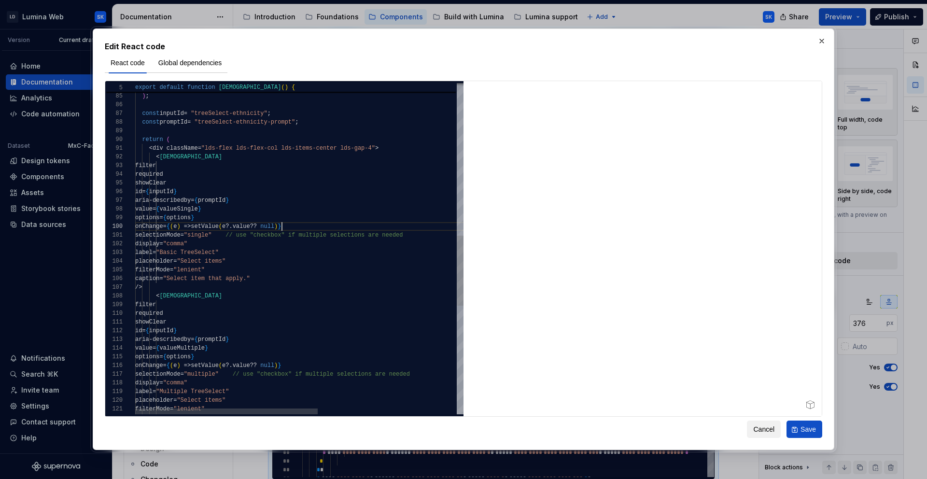
click at [282, 226] on div "[ ] ) ; const inputId = "treeSelect-ethnicity" ; const promptId = "treeSelect-e…" at bounding box center [424, 144] width 578 height 1565
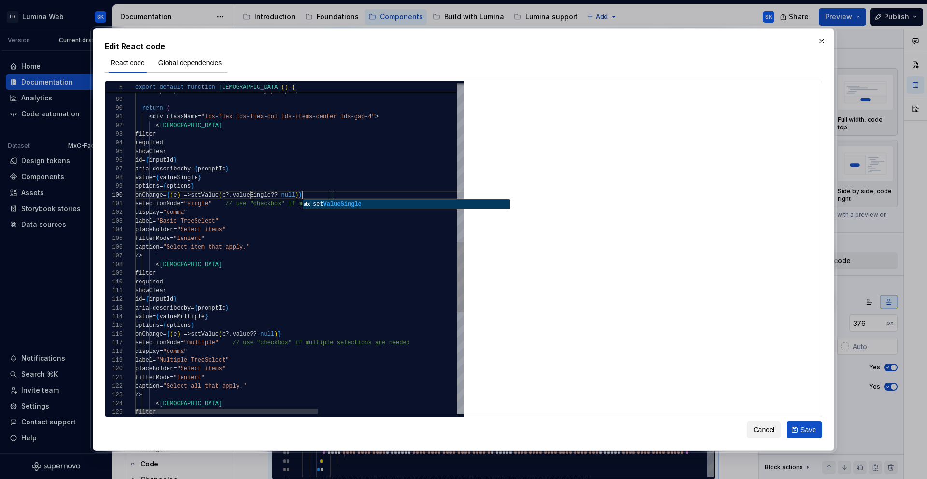
click at [250, 195] on div "const inputId = "treeSelect-ethnicity" ; const promptId = "treeSelect-ethnicity…" at bounding box center [424, 112] width 578 height 1565
click at [251, 334] on div "const inputId = "treeSelect-ethnicity" ; const promptId = "treeSelect-ethnicity…" at bounding box center [424, 112] width 578 height 1565
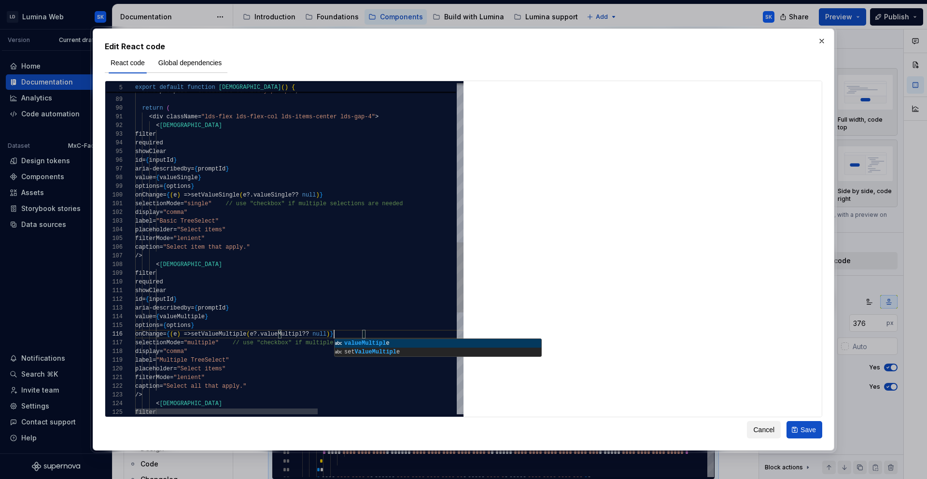
type textarea "**********"
type textarea "*"
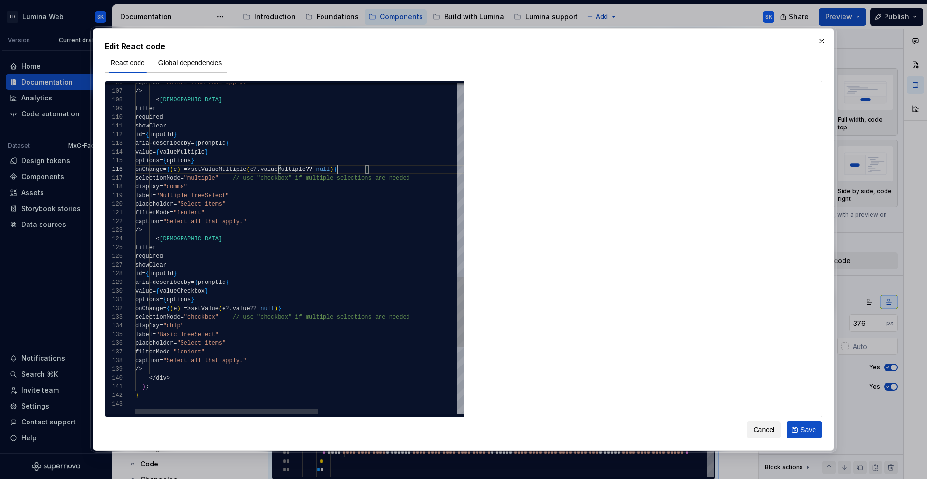
type textarea "**********"
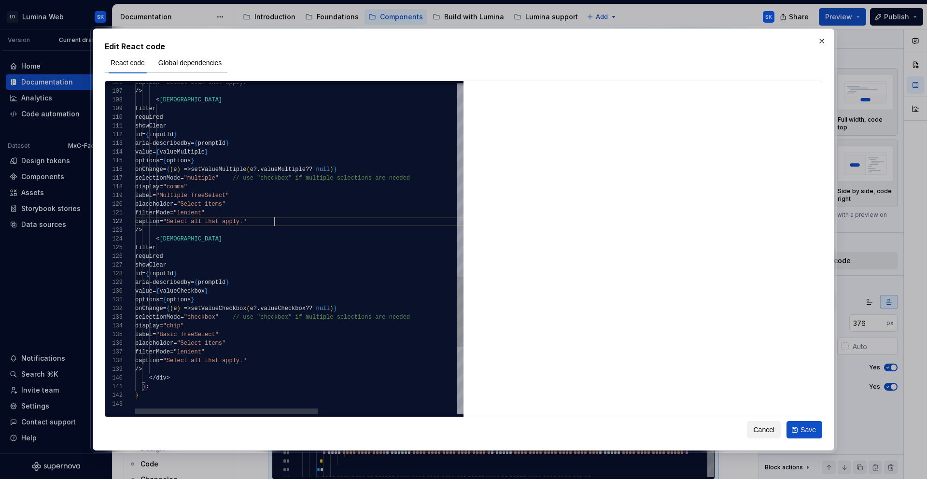
type textarea "*"
drag, startPoint x: 336, startPoint y: 167, endPoint x: 310, endPoint y: 167, distance: 26.1
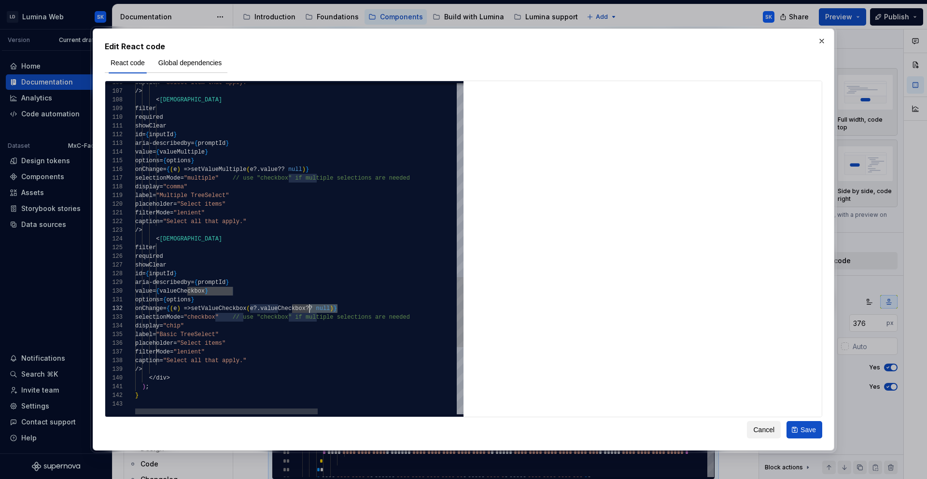
drag, startPoint x: 336, startPoint y: 308, endPoint x: 353, endPoint y: 315, distance: 17.8
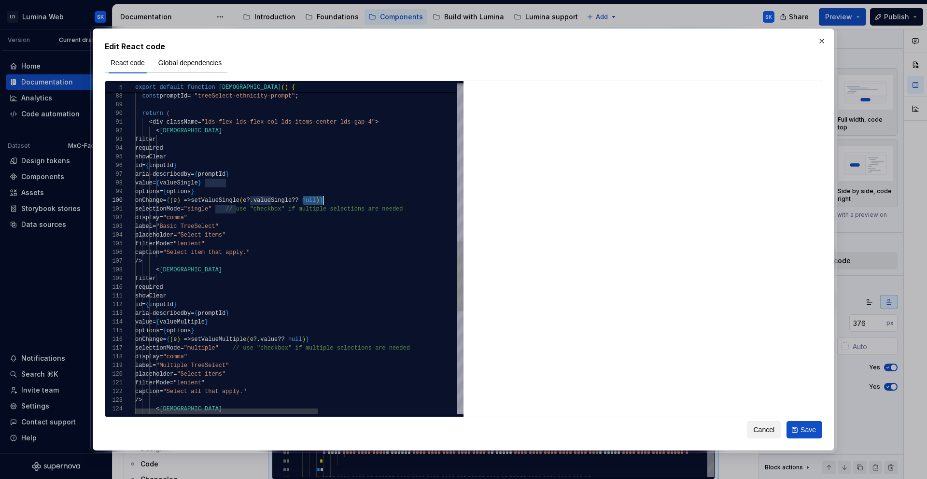
drag, startPoint x: 305, startPoint y: 202, endPoint x: 327, endPoint y: 202, distance: 22.2
click at [323, 202] on div "< LDSTreeSelect filter required showClear id = { inputId } aria - describedby =…" at bounding box center [424, 118] width 578 height 1565
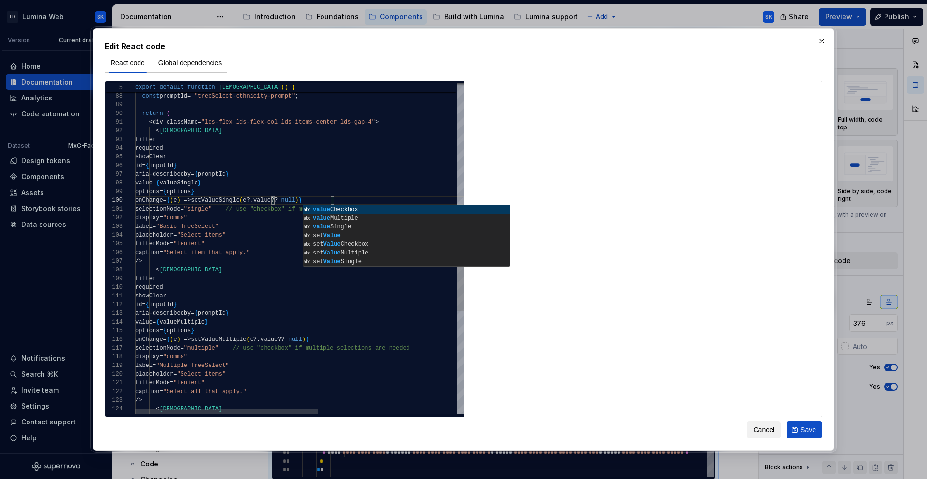
type textarea "**********"
click at [249, 226] on div "< LDSTreeSelect filter required showClear id = { inputId } aria - describedby =…" at bounding box center [424, 118] width 578 height 1565
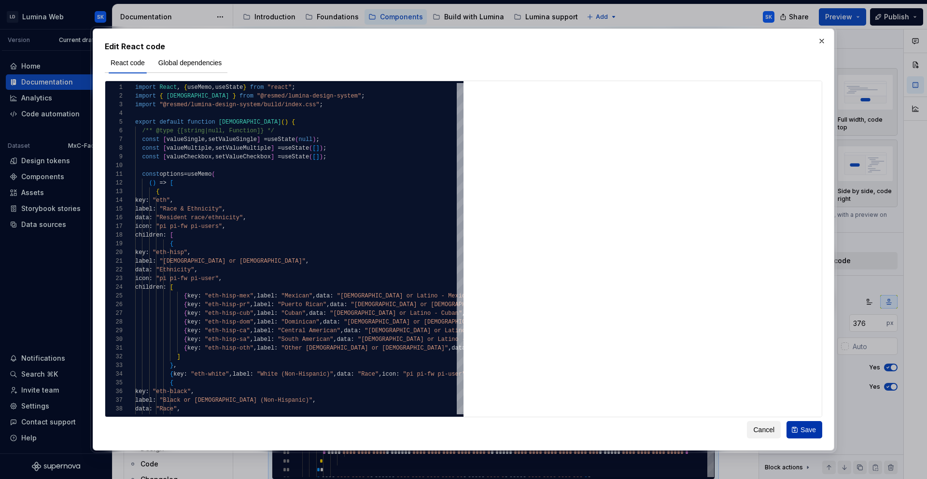
click at [645, 367] on button "Save" at bounding box center [804, 429] width 36 height 17
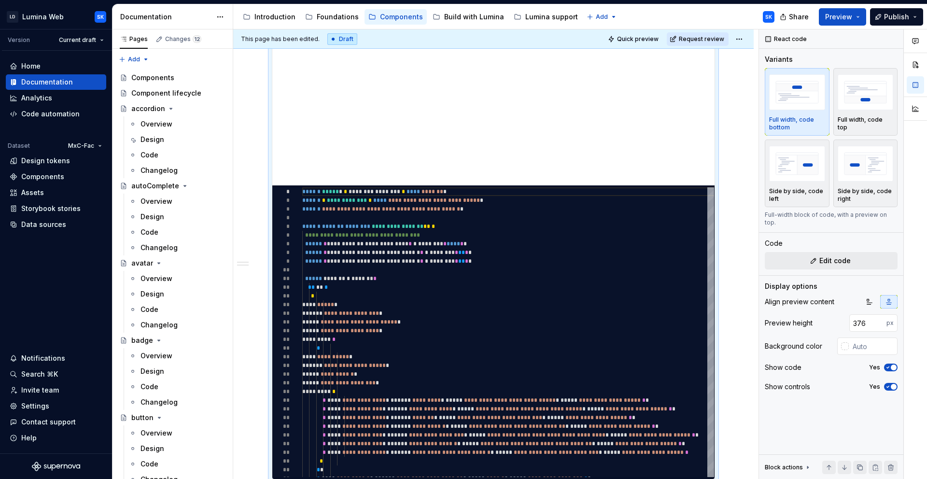
type textarea "*"
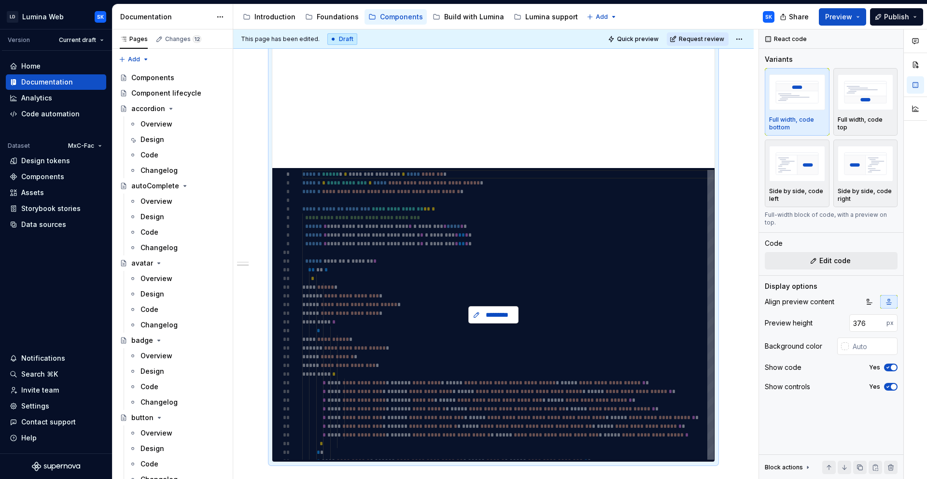
scroll to position [340, 0]
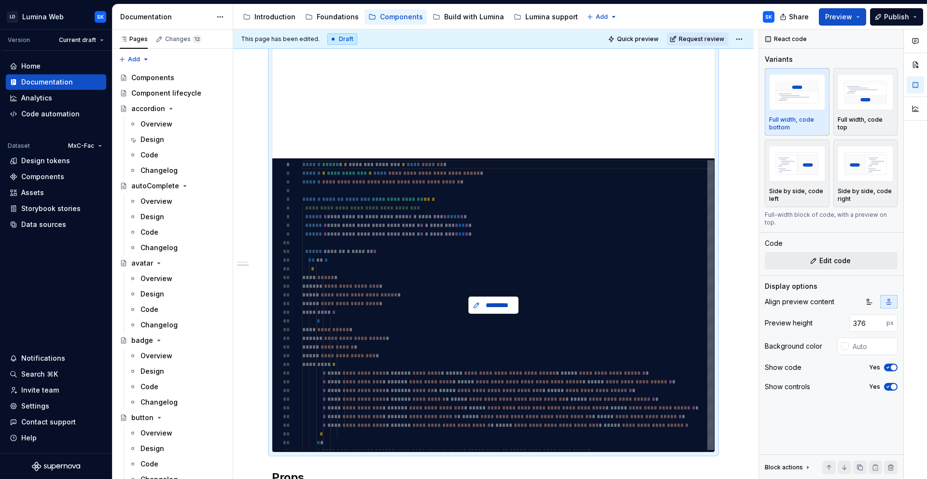
click at [491, 302] on span "*********" at bounding box center [497, 305] width 30 height 10
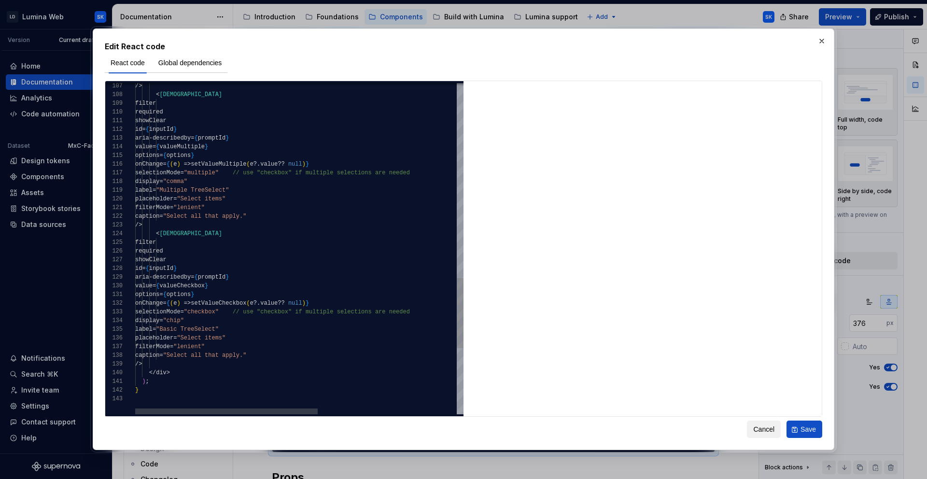
type textarea "**********"
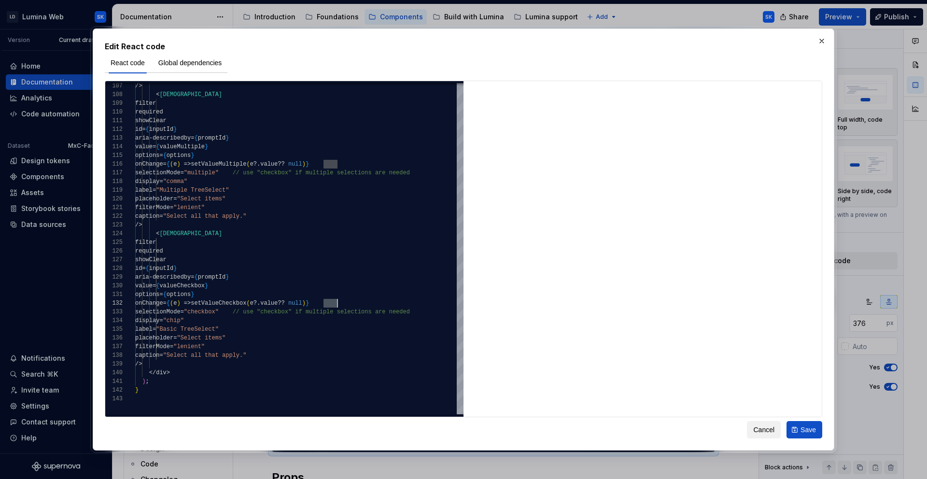
type textarea "*"
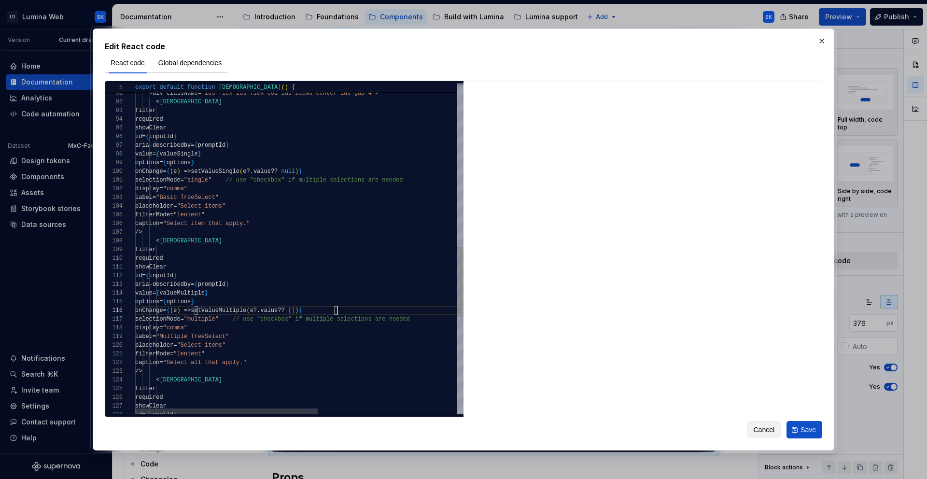
scroll to position [43, 202]
type textarea "**********"
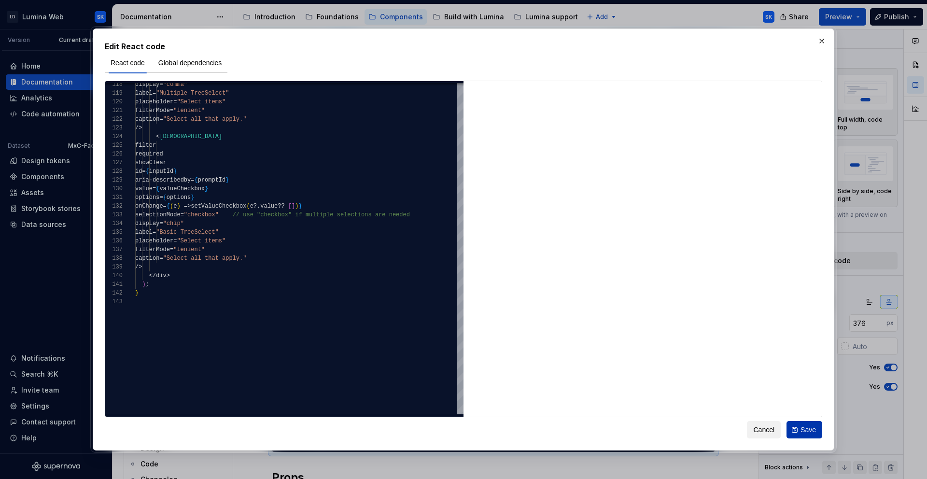
click at [645, 367] on span "Save" at bounding box center [807, 430] width 15 height 10
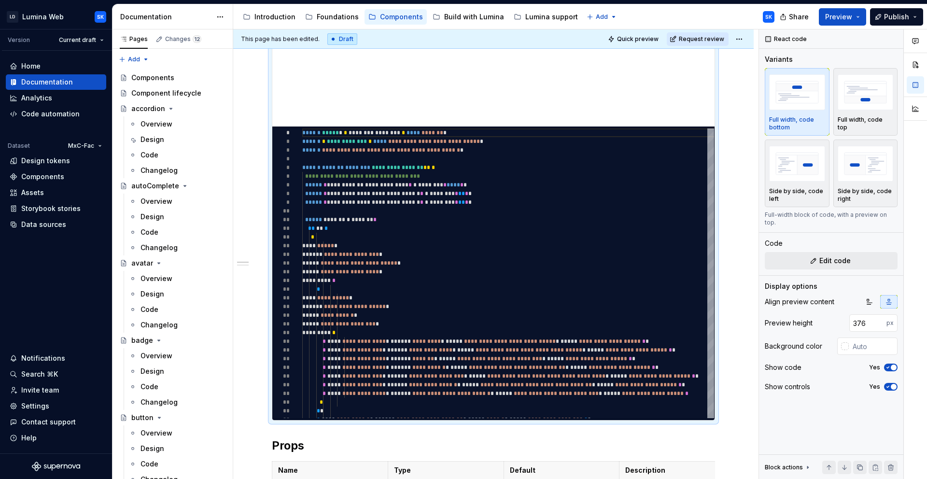
scroll to position [593, 0]
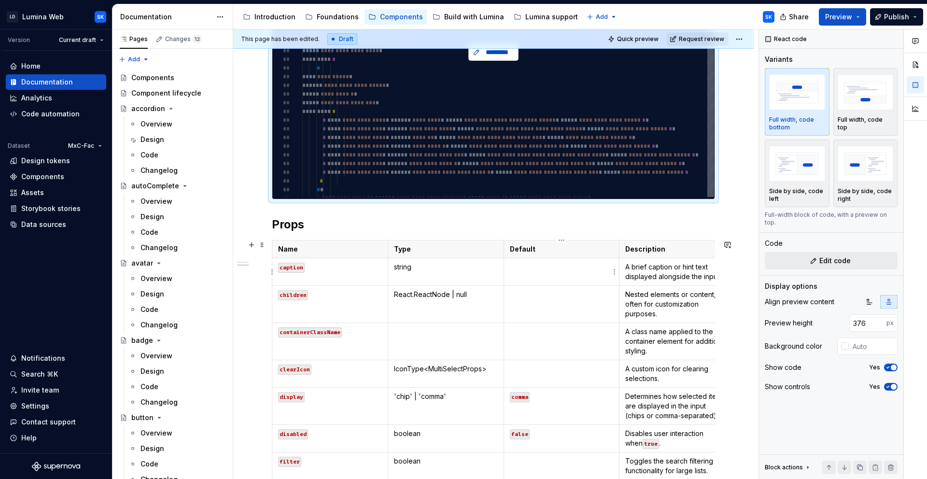
click at [496, 141] on div "*********" at bounding box center [493, 52] width 442 height 294
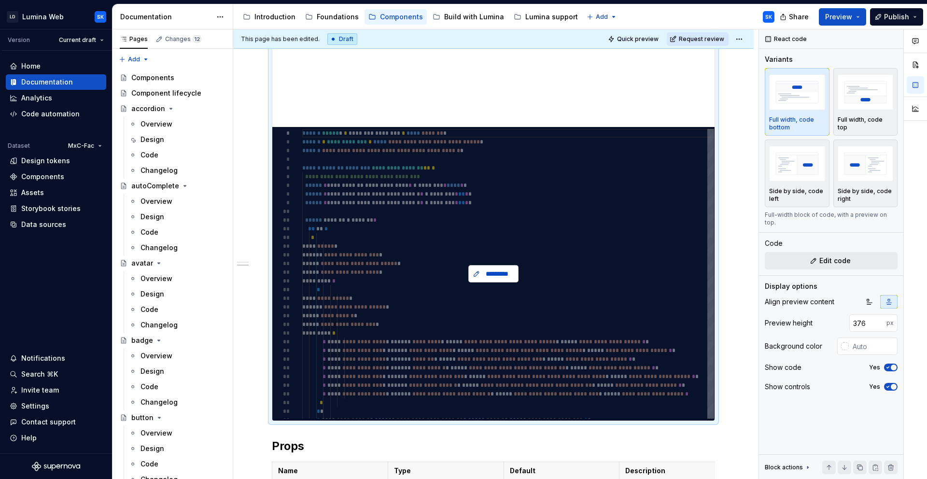
scroll to position [367, 0]
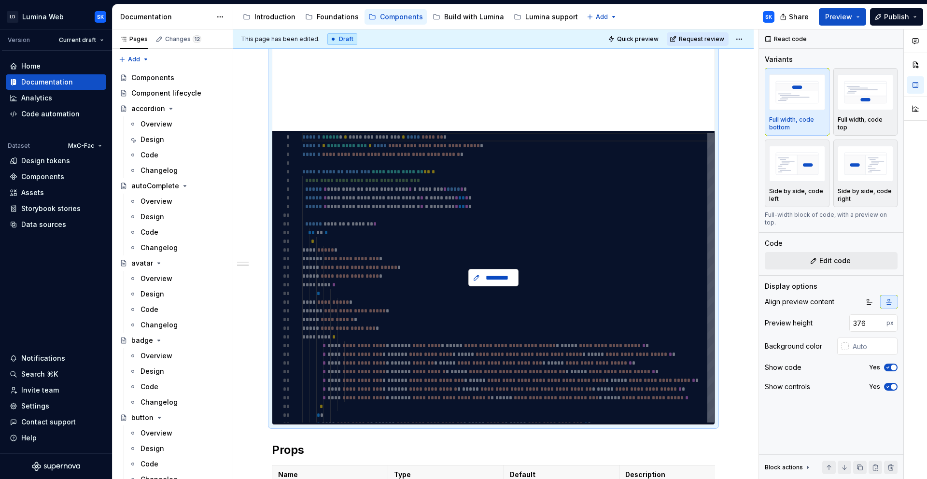
click at [498, 278] on span "*********" at bounding box center [497, 278] width 30 height 10
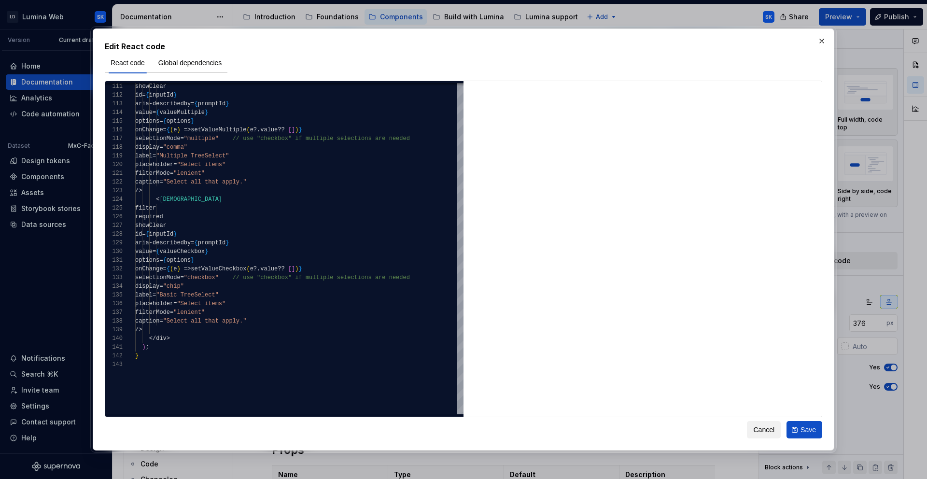
type textarea "*"
type textarea "**********"
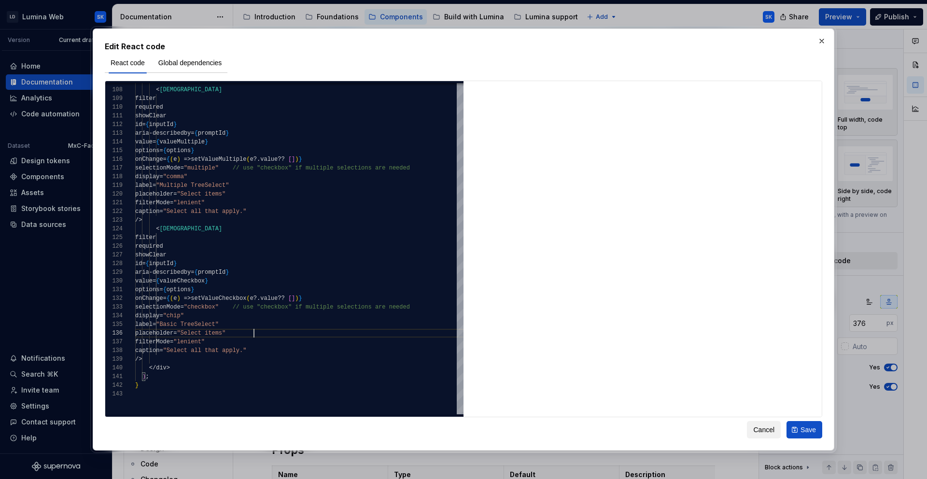
type textarea "*"
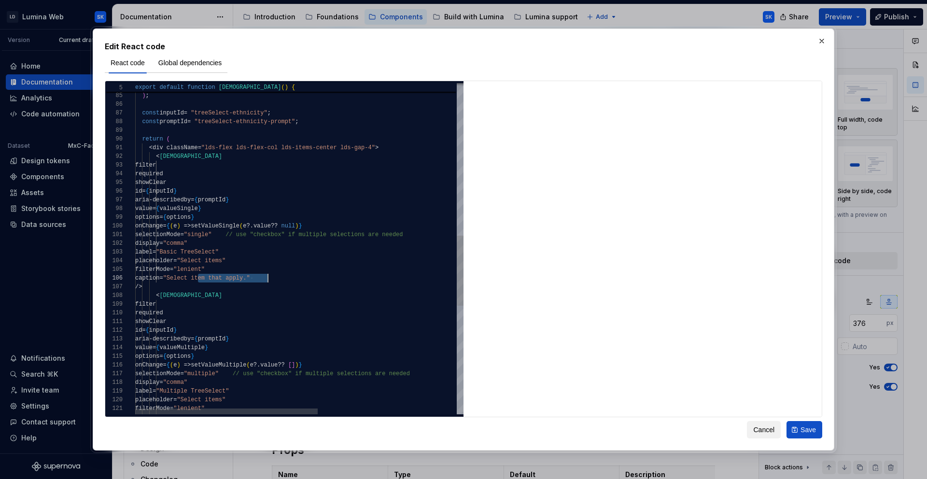
scroll to position [43, 136]
drag, startPoint x: 196, startPoint y: 278, endPoint x: 270, endPoint y: 276, distance: 73.4
click at [270, 276] on div "const inputId = "treeSelect-ethnicity" ; const promptId = "treeSelect-ethnicity…" at bounding box center [424, 143] width 578 height 1565
click at [288, 278] on div "const inputId = "treeSelect-ethnicity" ; const promptId = "treeSelect-ethnicity…" at bounding box center [424, 143] width 578 height 1565
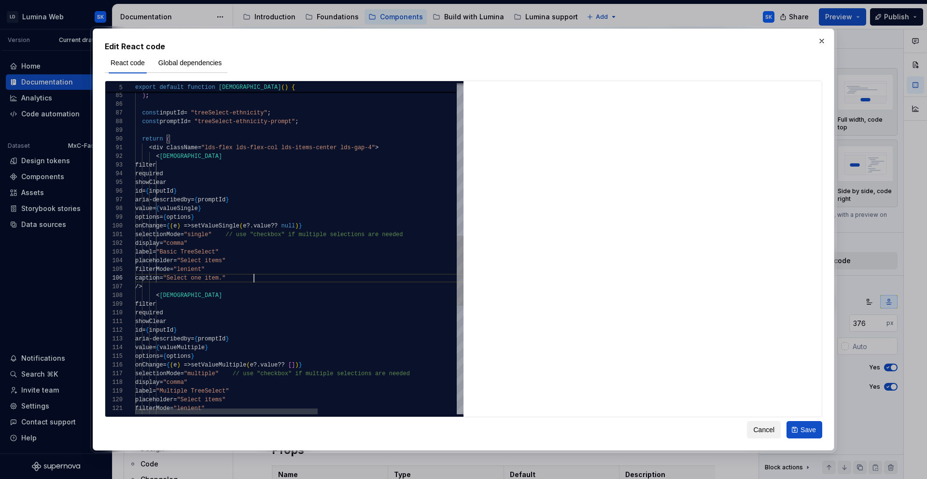
click at [277, 281] on div "const inputId = "treeSelect-ethnicity" ; const promptId = "treeSelect-ethnicity…" at bounding box center [424, 143] width 578 height 1565
type textarea "**********"
click at [251, 367] on div "const inputId = "treeSelect-ethnicity" ; const promptId = "treeSelect-ethnicity…" at bounding box center [424, 143] width 578 height 1565
click at [247, 330] on div "const inputId = "treeSelect-ethnicity" ; const promptId = "treeSelect-ethnicity…" at bounding box center [424, 143] width 578 height 1565
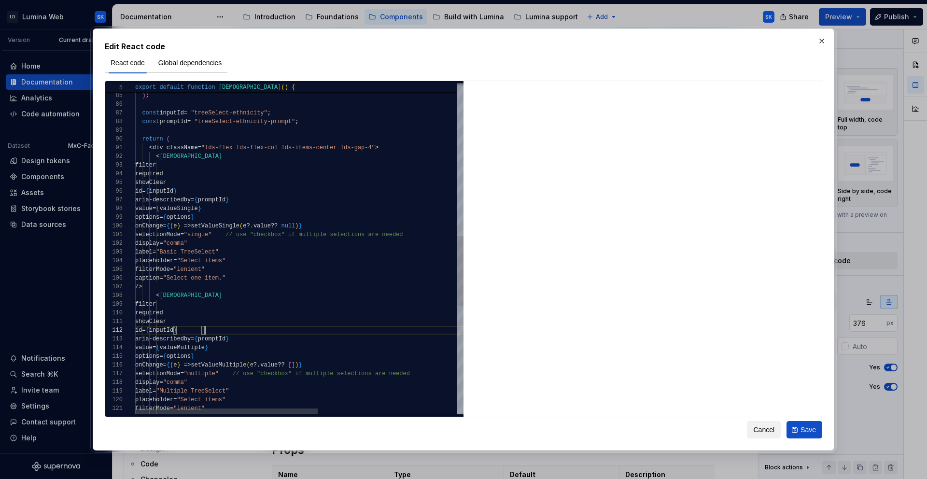
scroll to position [9, 70]
click at [328, 319] on div "const inputId = "treeSelect-ethnicity" ; const promptId = "treeSelect-ethnicity…" at bounding box center [424, 143] width 578 height 1565
drag, startPoint x: 365, startPoint y: 330, endPoint x: 374, endPoint y: 330, distance: 8.7
click at [365, 330] on div "const inputId = "treeSelect-ethnicity" ; const promptId = "treeSelect-ethnicity…" at bounding box center [424, 143] width 578 height 1565
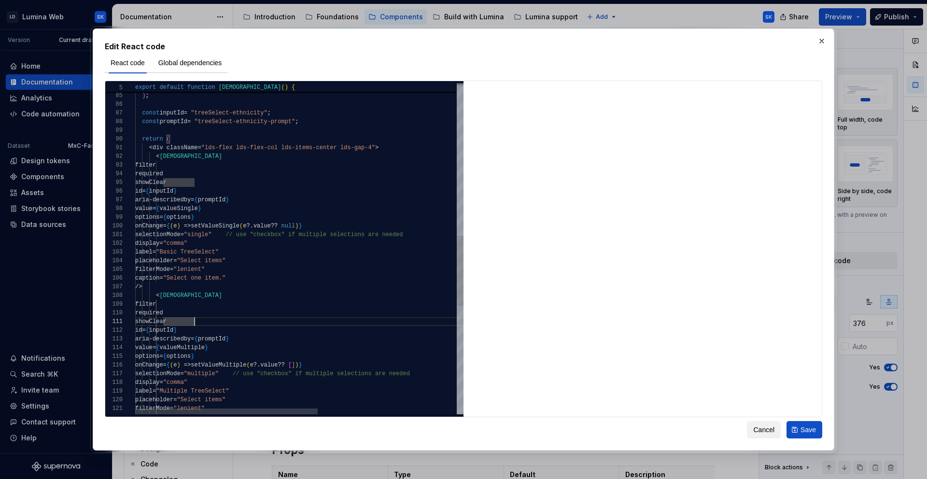
scroll to position [9, 70]
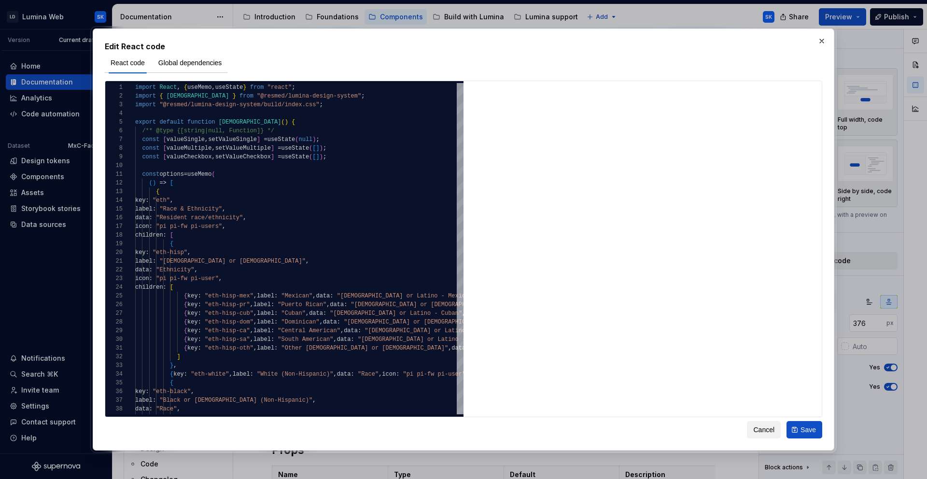
type textarea "*"
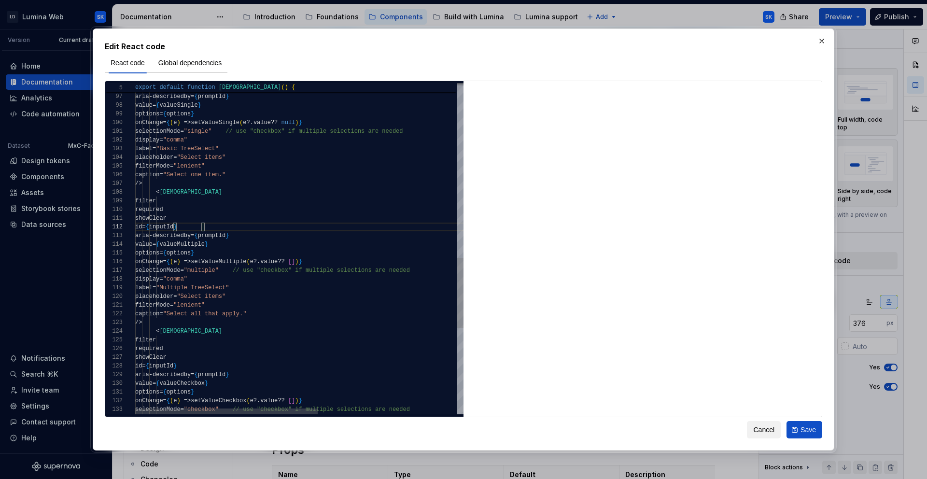
click at [240, 298] on div "filter required showClear id = { inputId } aria - describedby = { promptId } va…" at bounding box center [424, 40] width 578 height 1565
drag, startPoint x: 219, startPoint y: 314, endPoint x: 270, endPoint y: 317, distance: 51.3
click at [270, 317] on div "filter required showClear id = { inputId } aria - describedby = { promptId } va…" at bounding box center [424, 40] width 578 height 1565
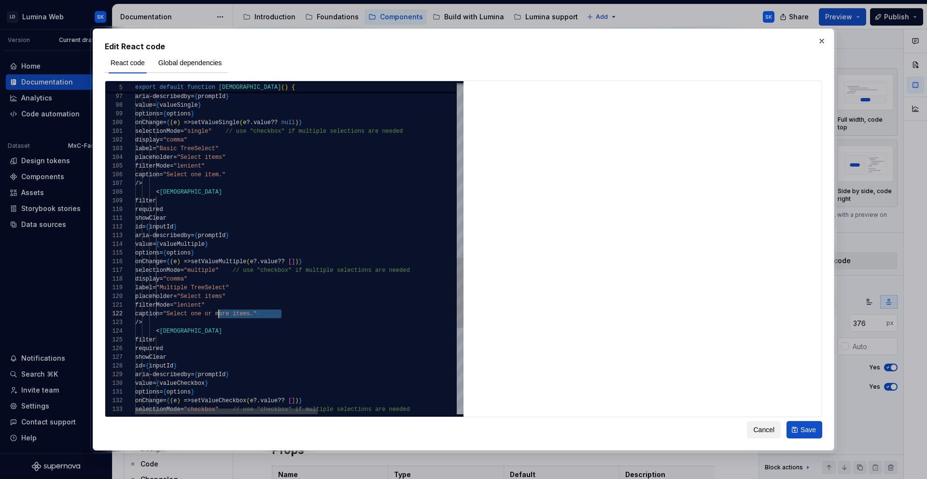
scroll to position [9, 59]
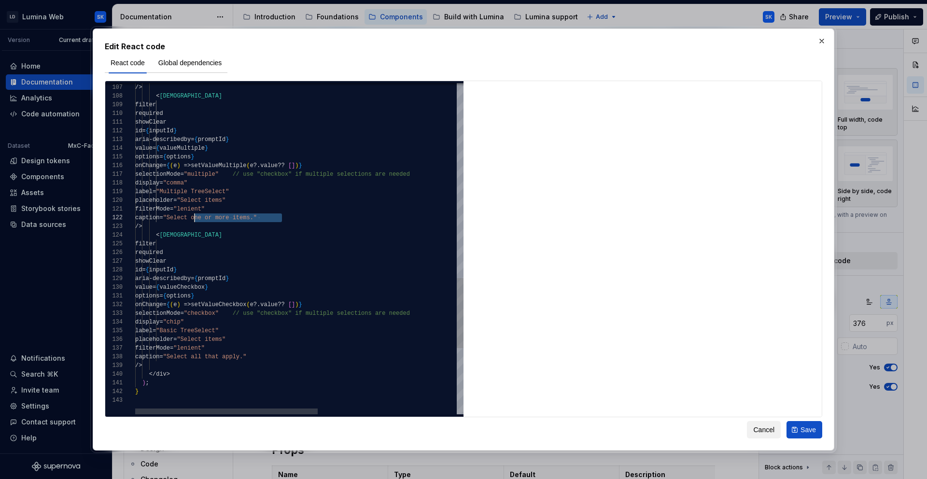
drag, startPoint x: 196, startPoint y: 357, endPoint x: 270, endPoint y: 358, distance: 74.4
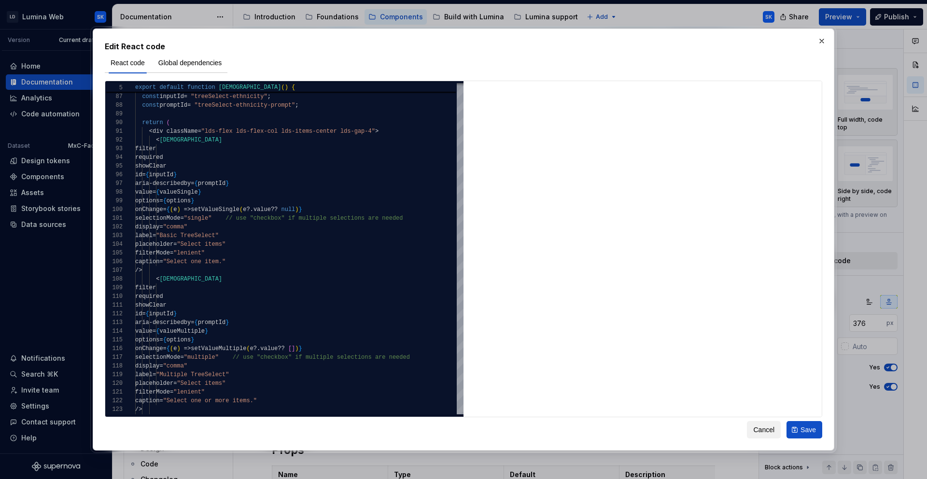
type textarea "**********"
type textarea "*"
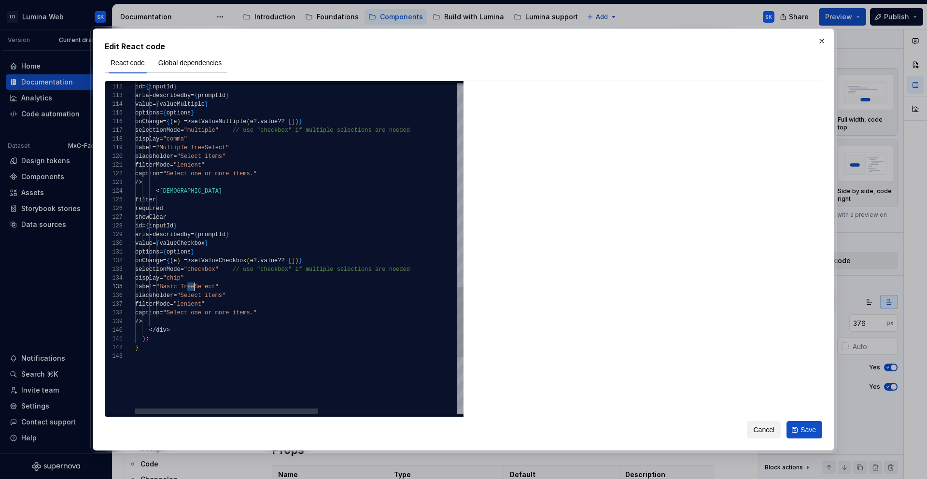
scroll to position [35, 70]
drag, startPoint x: 189, startPoint y: 287, endPoint x: 205, endPoint y: 288, distance: 16.0
type textarea "**********"
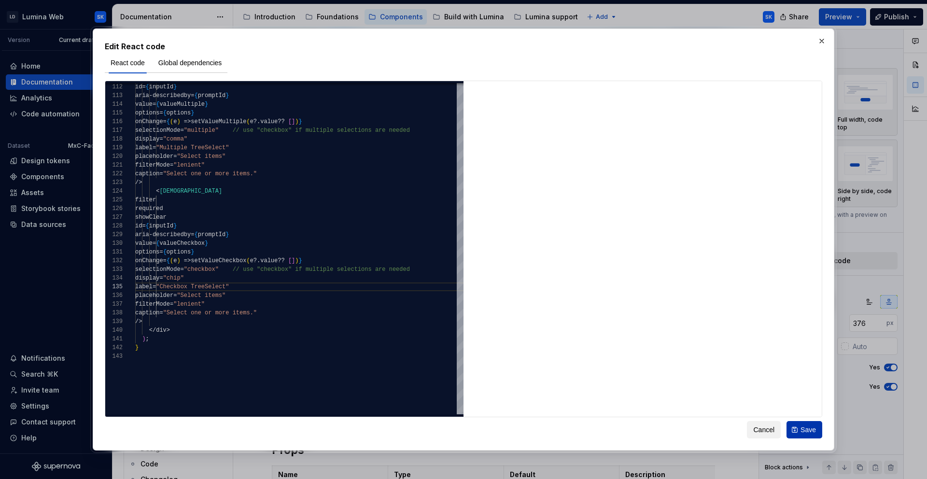
click at [645, 367] on button "Save" at bounding box center [804, 429] width 36 height 17
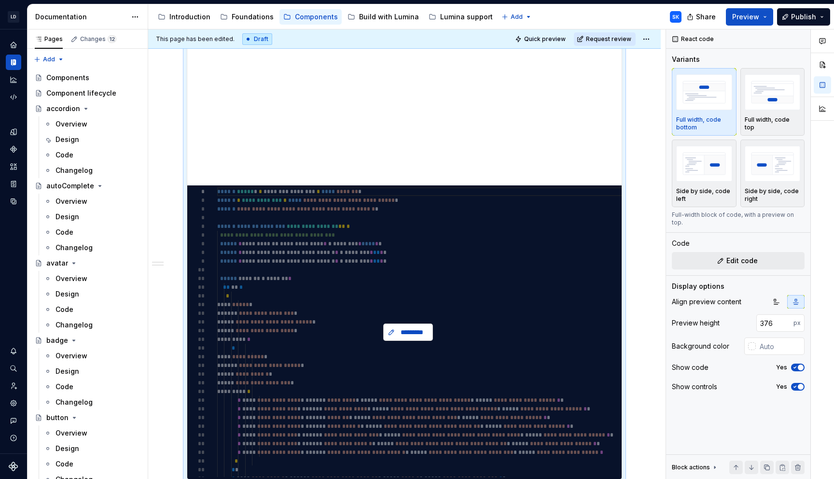
click at [406, 335] on span "*********" at bounding box center [412, 332] width 30 height 10
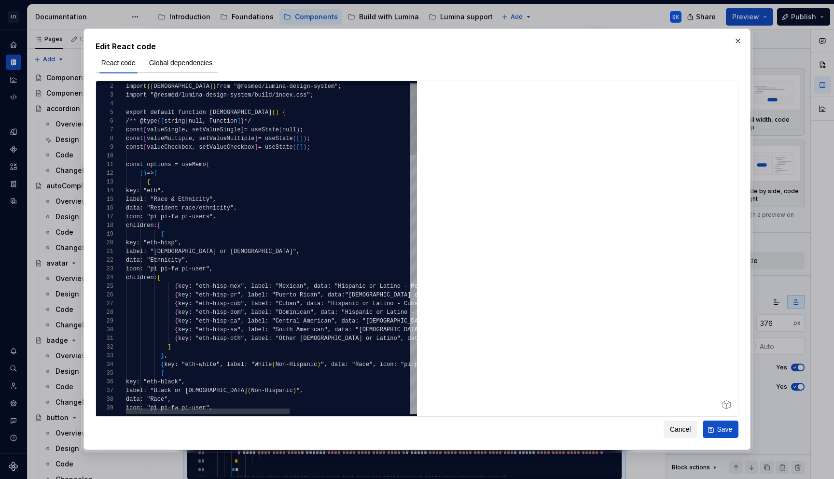
type textarea "*"
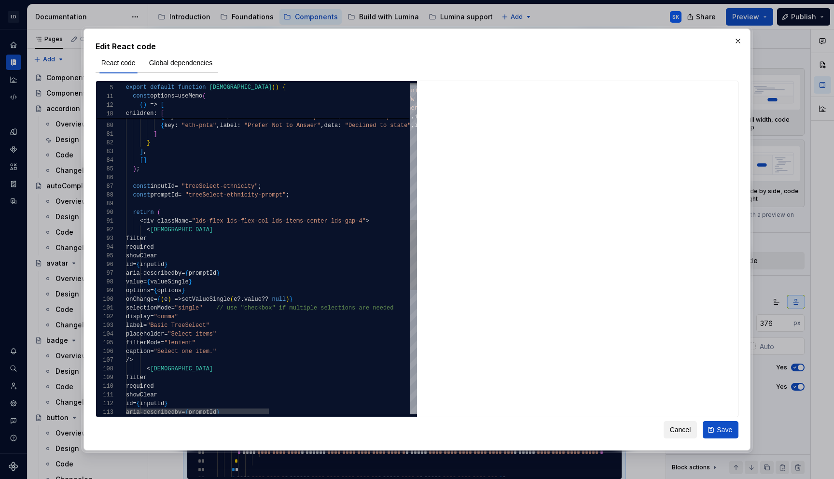
type textarea "**********"
drag, startPoint x: 336, startPoint y: 300, endPoint x: 219, endPoint y: 303, distance: 116.4
click at [219, 303] on div "} , { key : "eth-mena" , label : "Middle Eastern or North African (Non-Hispanic…" at bounding box center [415, 217] width 578 height 1565
click at [347, 299] on div "} , { key : "eth-mena" , label : "Middle Eastern or North African (Non-Hispanic…" at bounding box center [415, 217] width 578 height 1565
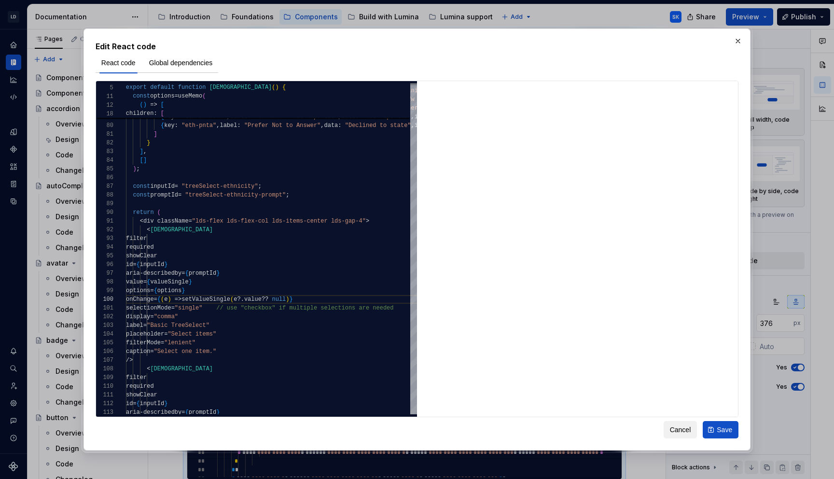
type textarea "*"
click at [338, 300] on div "} , { key : "eth-mena" , label : "Middle Eastern or North African (Non-Hispanic…" at bounding box center [415, 217] width 578 height 1565
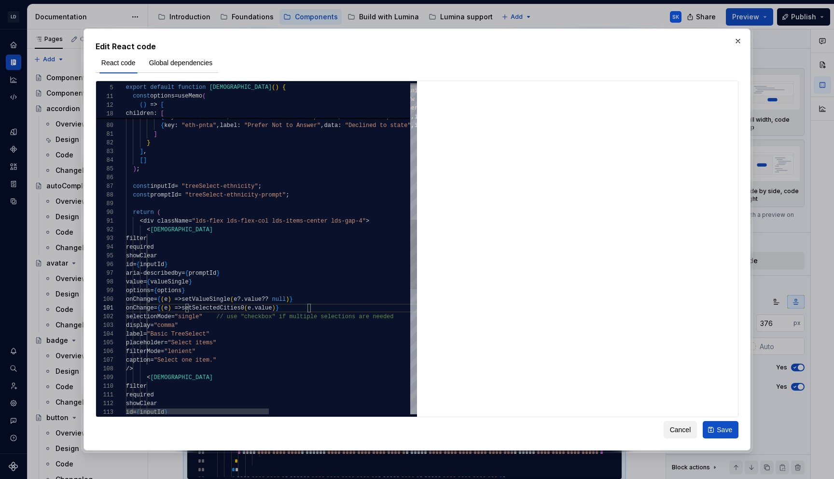
click at [260, 307] on div "} , { key : "eth-mena" , label : "Middle Eastern or North African (Non-Hispanic…" at bounding box center [415, 222] width 578 height 1574
click at [258, 296] on div "} , { key : "eth-mena" , label : "Middle Eastern or North African (Non-Hispanic…" at bounding box center [415, 222] width 578 height 1574
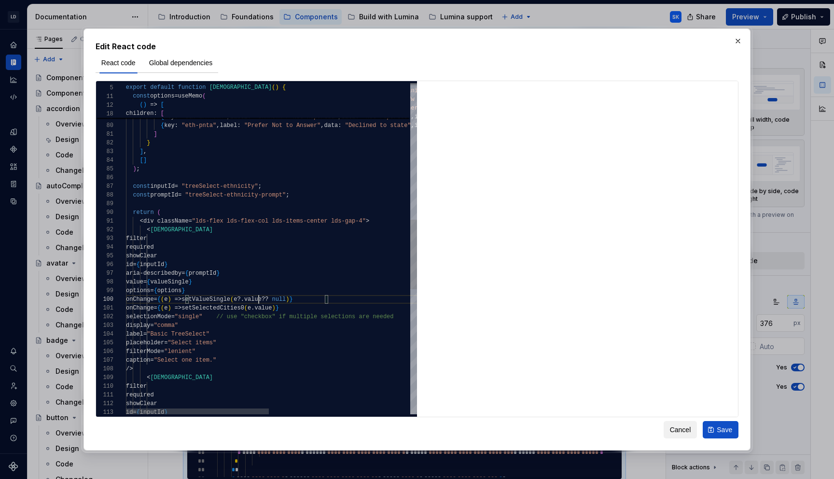
click at [258, 296] on div "} , { key : "eth-mena" , label : "Middle Eastern or North African (Non-Hispanic…" at bounding box center [415, 222] width 578 height 1574
drag, startPoint x: 261, startPoint y: 298, endPoint x: 216, endPoint y: 297, distance: 44.9
click at [216, 297] on div "} , { key : "eth-mena" , label : "Middle Eastern or North African (Non-Hispanic…" at bounding box center [415, 222] width 578 height 1574
drag, startPoint x: 214, startPoint y: 301, endPoint x: 259, endPoint y: 302, distance: 45.4
click at [259, 302] on div "} , { key : "eth-mena" , label : "Middle Eastern or North African (Non-Hispanic…" at bounding box center [415, 222] width 578 height 1574
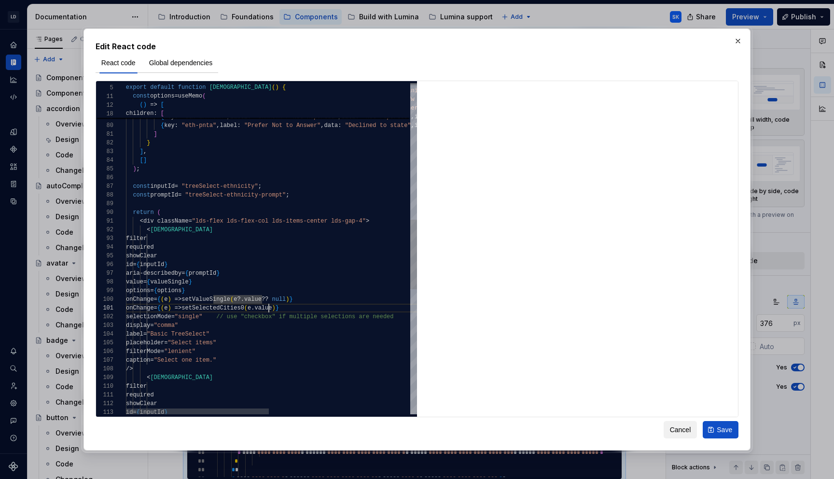
scroll to position [0, 143]
click at [267, 310] on div "} , { key : "eth-mena" , label : "Middle Eastern or North African (Non-Hispanic…" at bounding box center [415, 222] width 578 height 1574
drag, startPoint x: 262, startPoint y: 299, endPoint x: 214, endPoint y: 299, distance: 47.8
click at [214, 298] on div "} , { key : "eth-mena" , label : "Middle Eastern or North African (Non-Hispanic…" at bounding box center [415, 222] width 578 height 1574
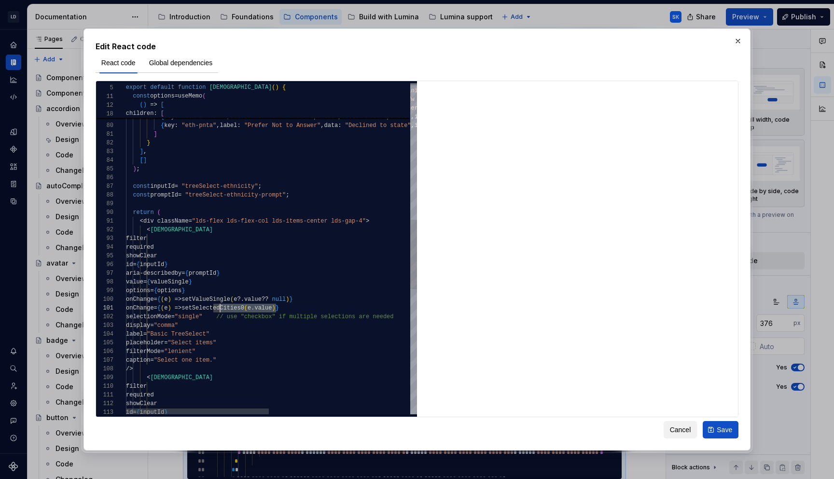
scroll to position [0, 87]
drag, startPoint x: 276, startPoint y: 306, endPoint x: 214, endPoint y: 307, distance: 61.8
click at [214, 307] on div "} , { key : "eth-mena" , label : "Middle Eastern or North African (Non-Hispanic…" at bounding box center [415, 222] width 578 height 1574
click at [324, 294] on div "} , { key : "eth-mena" , label : "Middle Eastern or North African (Non-Hispanic…" at bounding box center [415, 222] width 578 height 1574
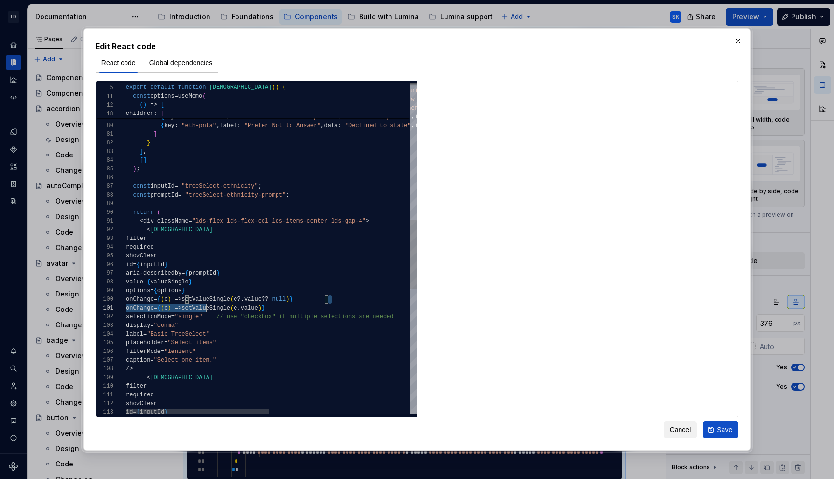
scroll to position [78, 77]
drag, startPoint x: 332, startPoint y: 296, endPoint x: 219, endPoint y: 298, distance: 113.0
click at [219, 298] on div "} , { key : "eth-mena" , label : "Middle Eastern or North African (Non-Hispanic…" at bounding box center [415, 222] width 578 height 1574
click at [308, 313] on div "} , { key : "eth-mena" , label : "Middle Eastern or North African (Non-Hispanic…" at bounding box center [415, 222] width 578 height 1574
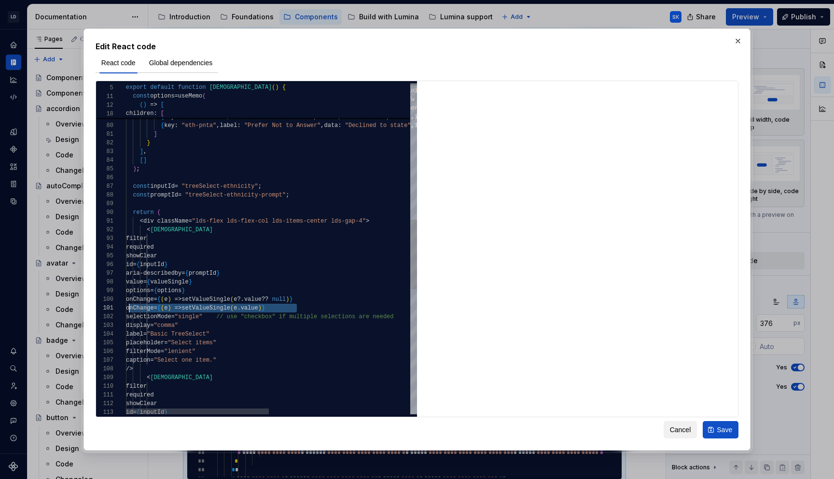
scroll to position [0, 0]
drag, startPoint x: 319, startPoint y: 306, endPoint x: 127, endPoint y: 308, distance: 191.7
click at [127, 308] on div "} , { key : "eth-mena" , label : "Middle Eastern or North African (Non-Hispanic…" at bounding box center [415, 222] width 578 height 1574
type textarea "**********"
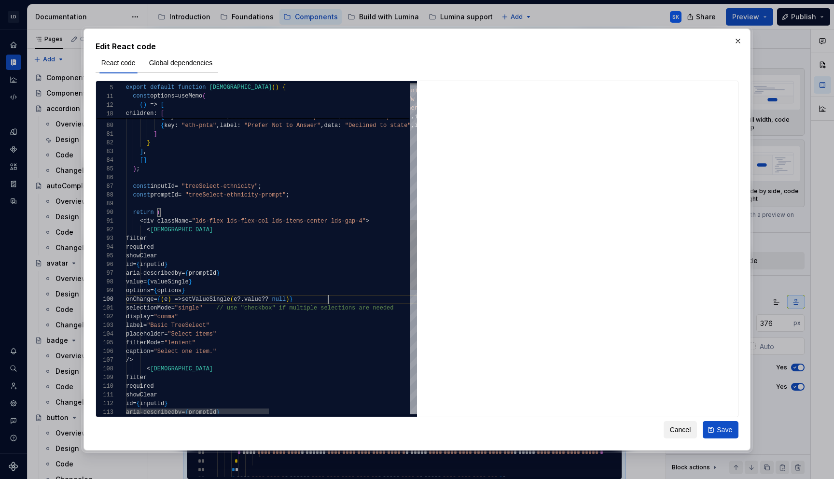
scroll to position [78, 202]
click at [740, 41] on button "button" at bounding box center [738, 41] width 14 height 14
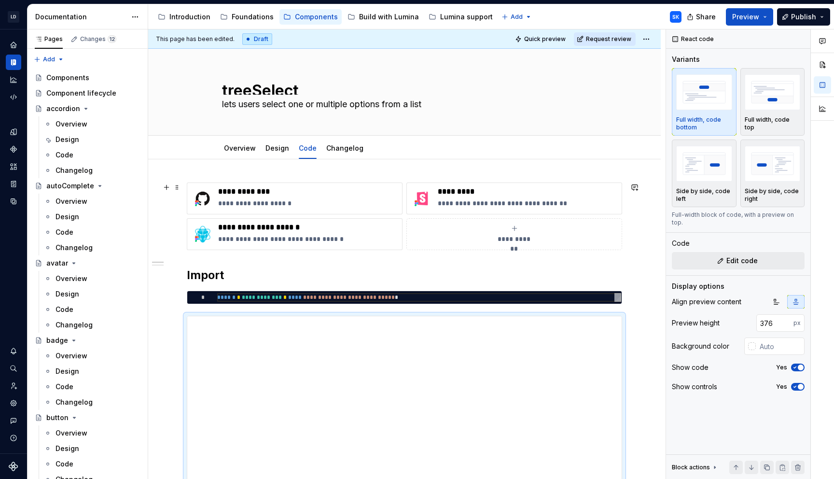
scroll to position [0, 0]
type textarea "*"
